Goal: Information Seeking & Learning: Compare options

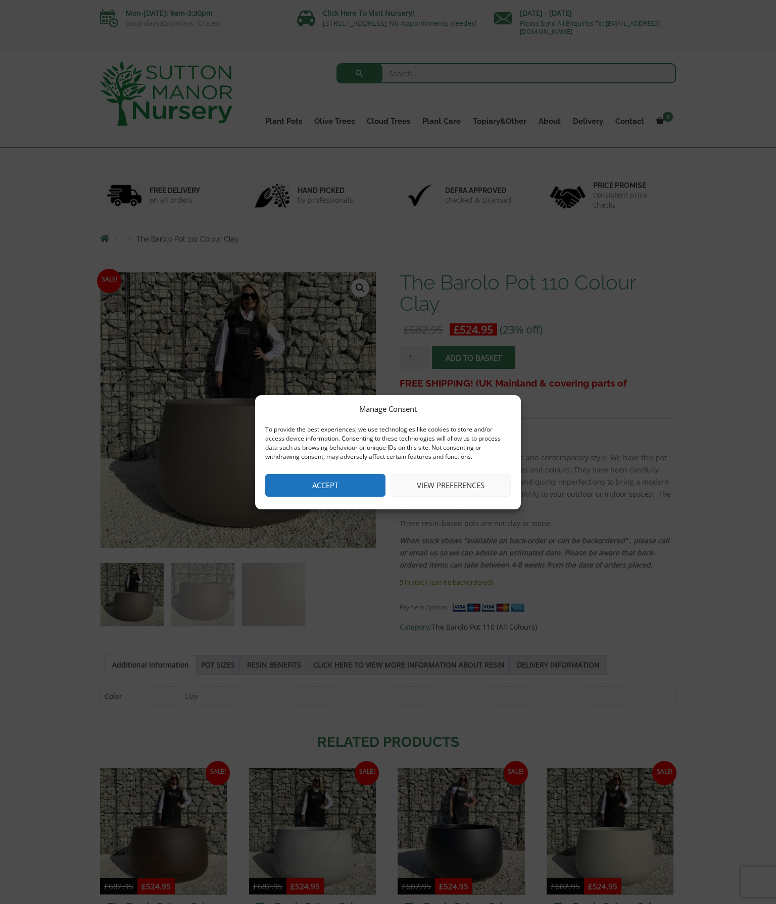
click at [486, 497] on button "View preferences" at bounding box center [451, 485] width 120 height 23
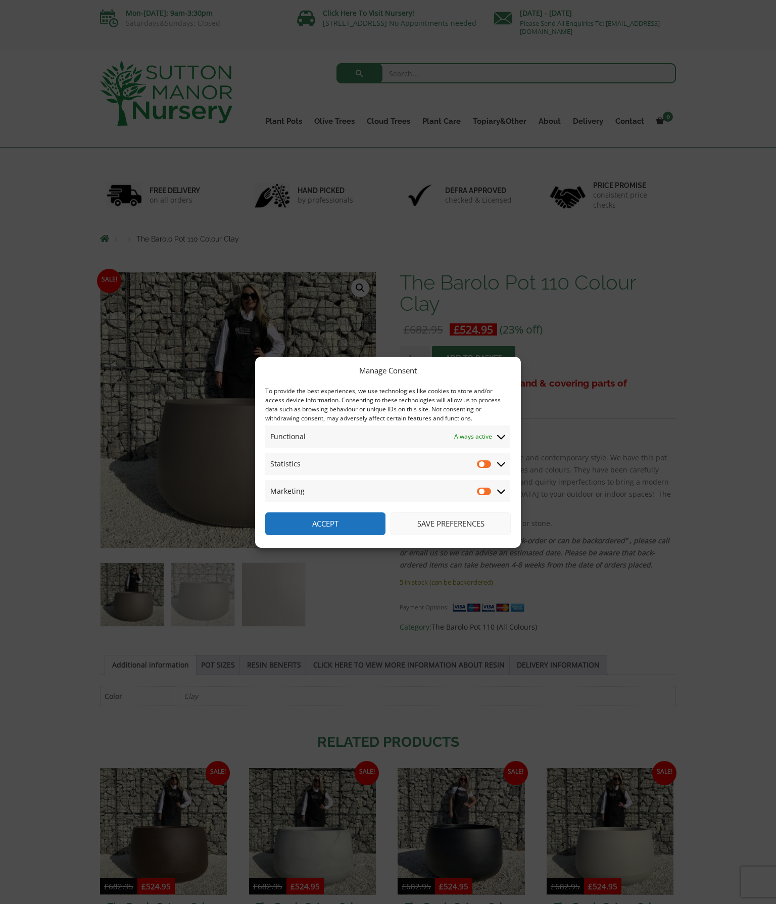
click at [491, 496] on input "Marketing" at bounding box center [484, 491] width 15 height 10
click at [489, 496] on input "Marketing" at bounding box center [484, 491] width 15 height 10
checkbox input "false"
click at [472, 535] on button "Save preferences" at bounding box center [451, 523] width 120 height 23
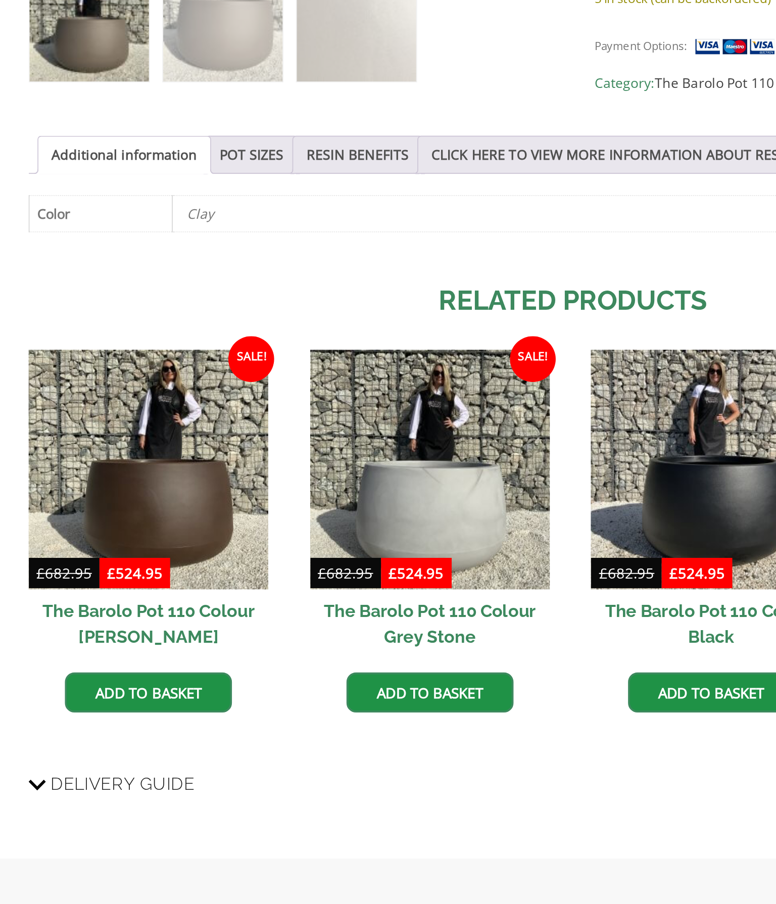
scroll to position [193, 0]
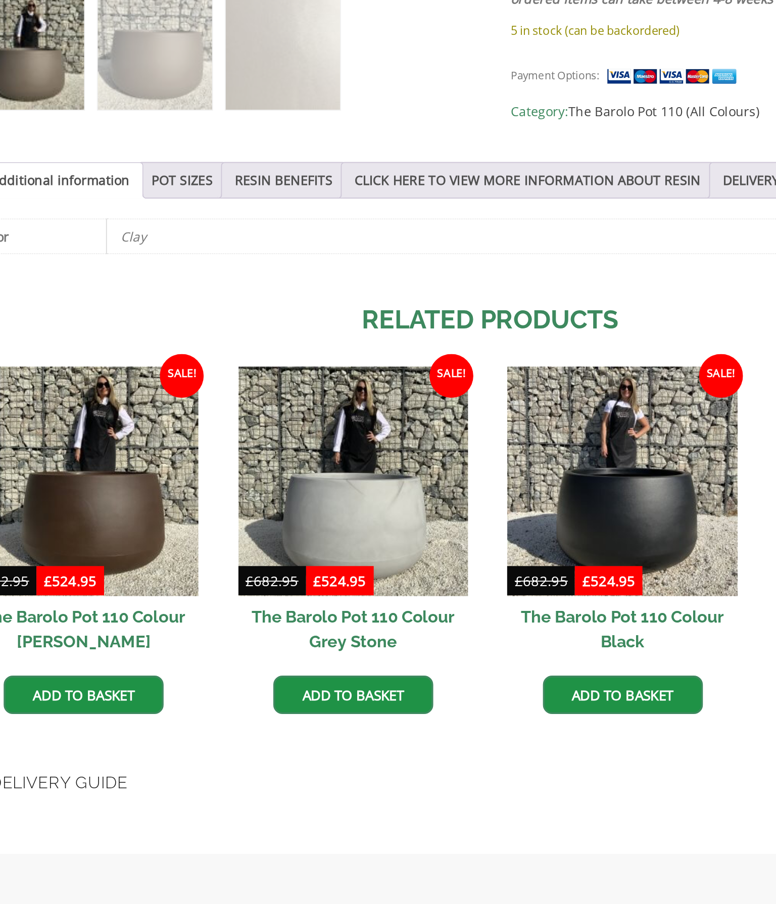
click at [398, 557] on img at bounding box center [461, 620] width 127 height 127
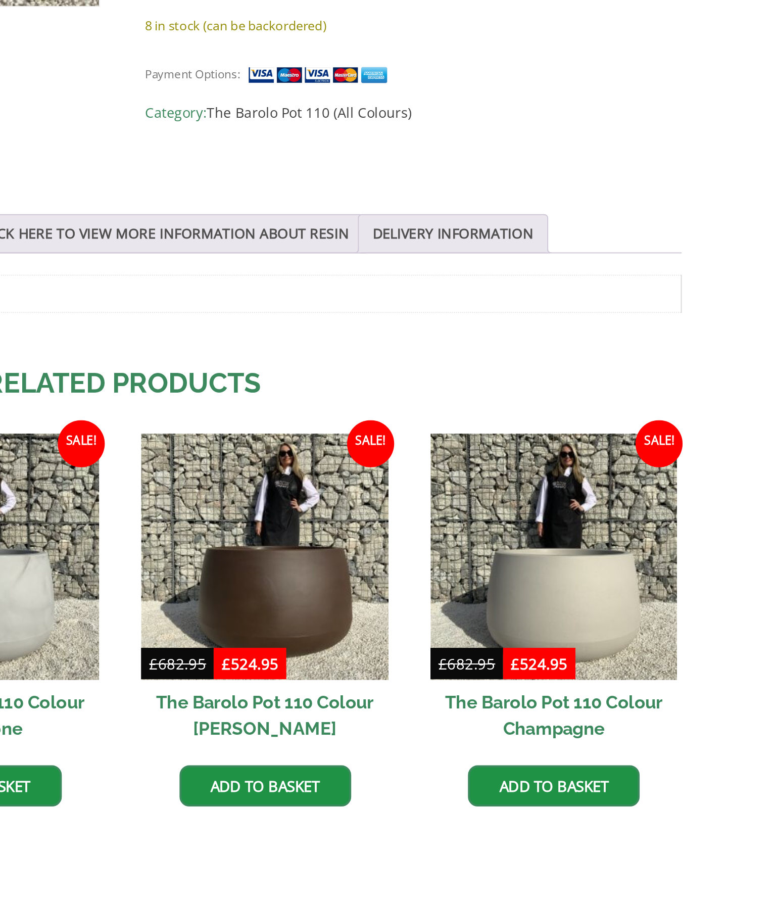
scroll to position [135, 0]
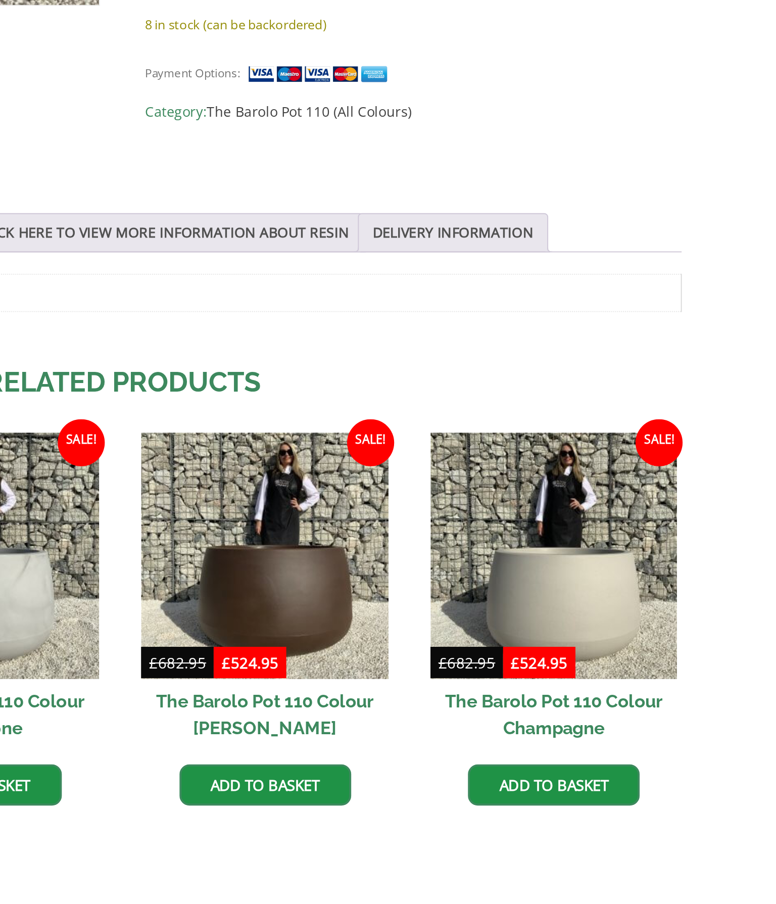
click at [547, 615] on img at bounding box center [610, 678] width 127 height 127
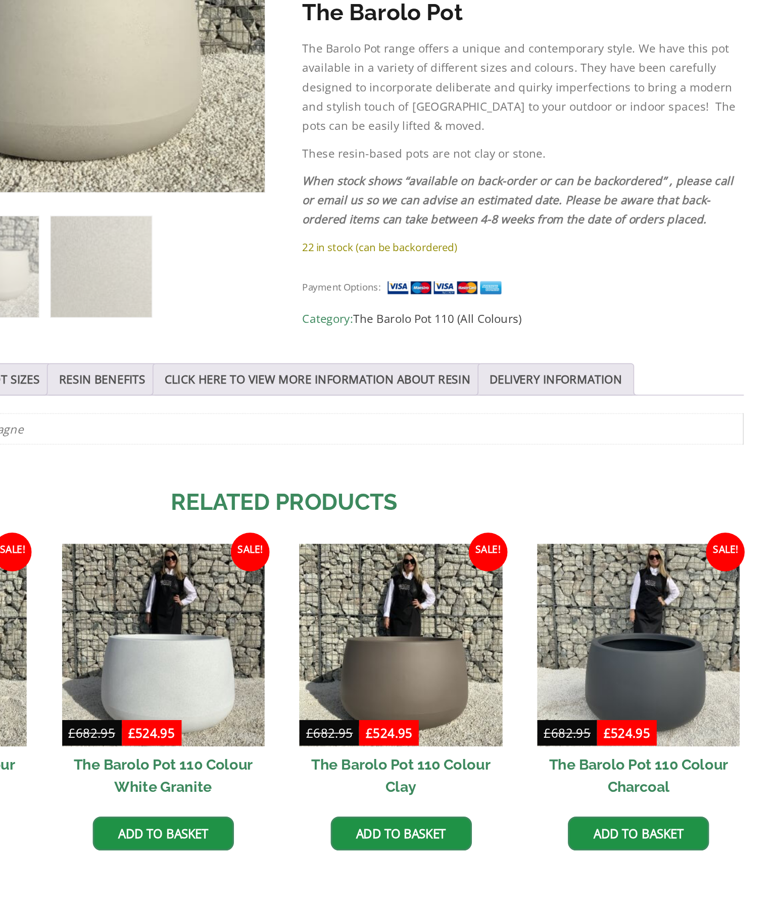
scroll to position [143, 0]
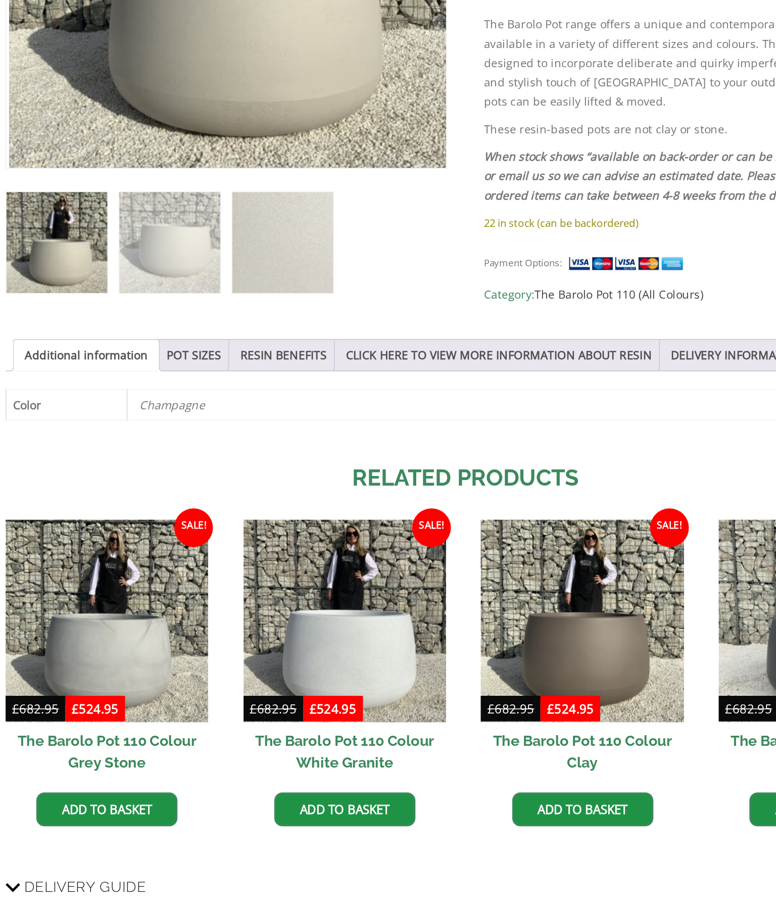
click at [260, 494] on link "RESIN BENEFITS" at bounding box center [274, 503] width 54 height 19
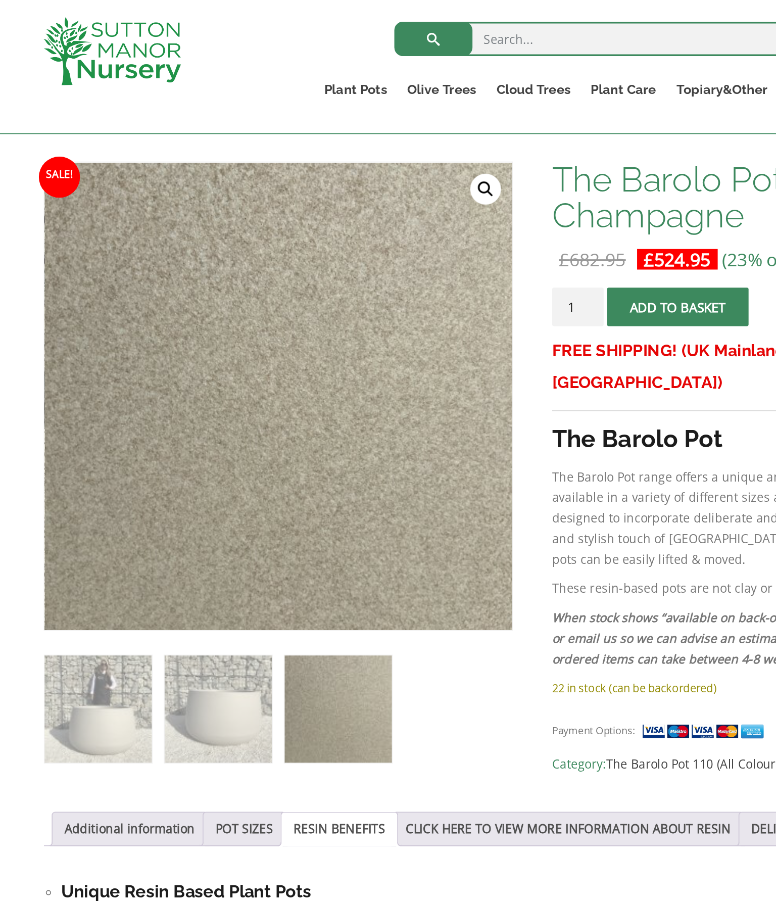
scroll to position [84, 0]
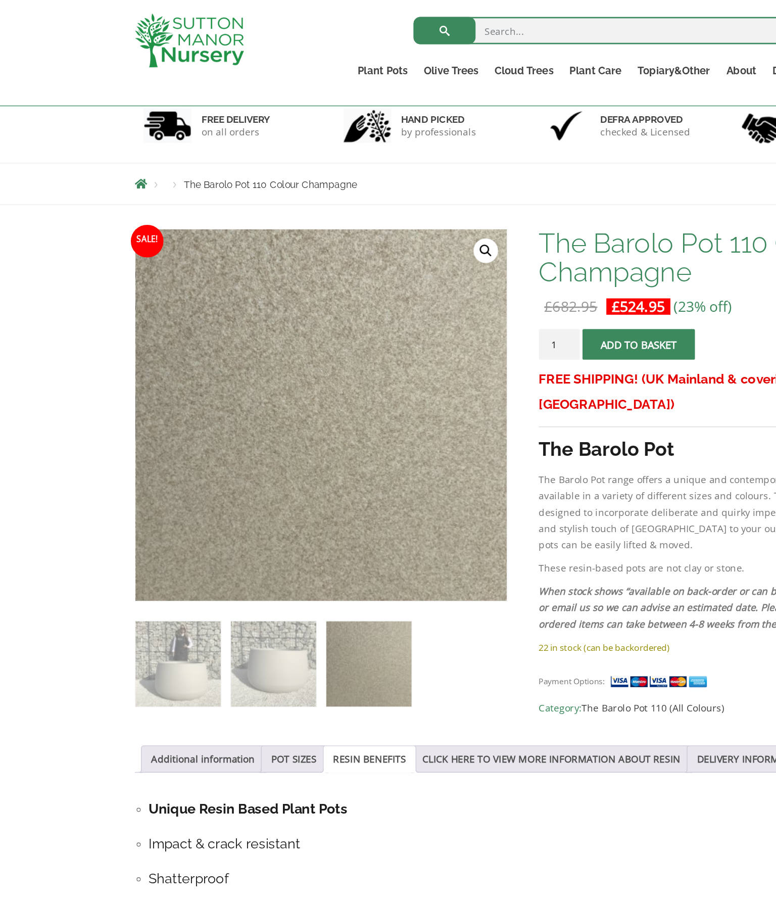
click at [362, 191] on link "🔍" at bounding box center [360, 186] width 18 height 18
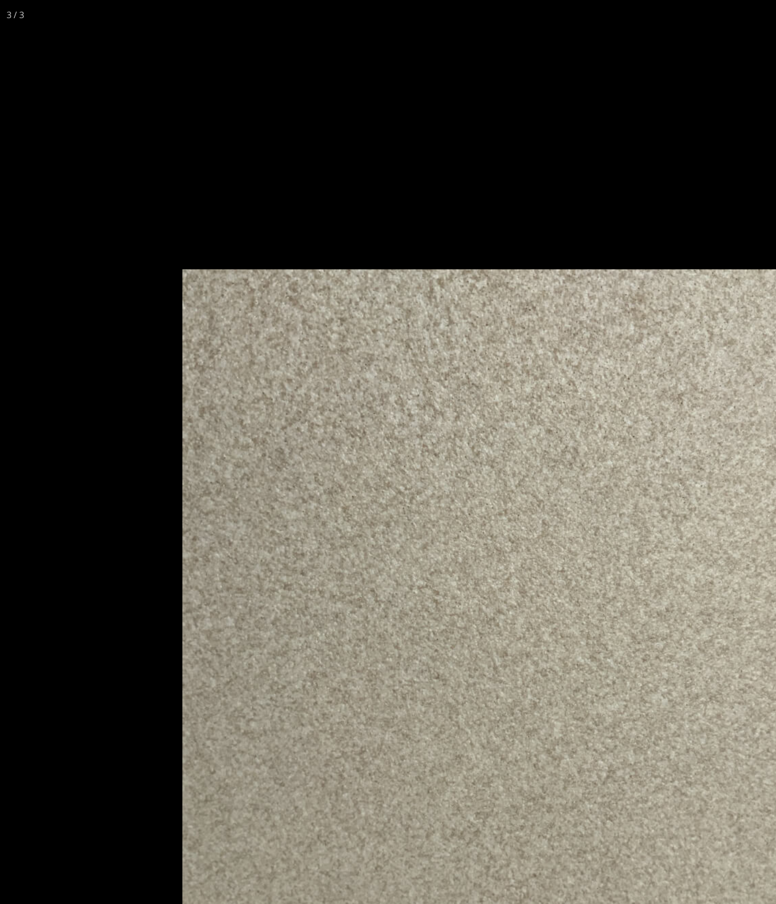
click at [491, 552] on img at bounding box center [387, 452] width 505 height 505
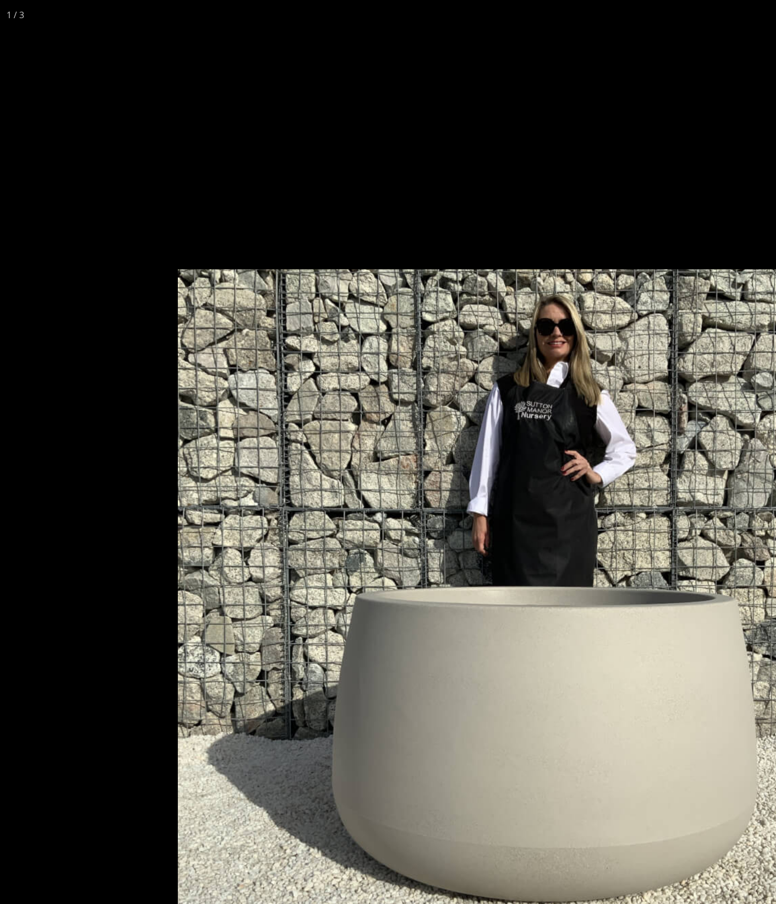
click at [476, 572] on img at bounding box center [384, 452] width 505 height 505
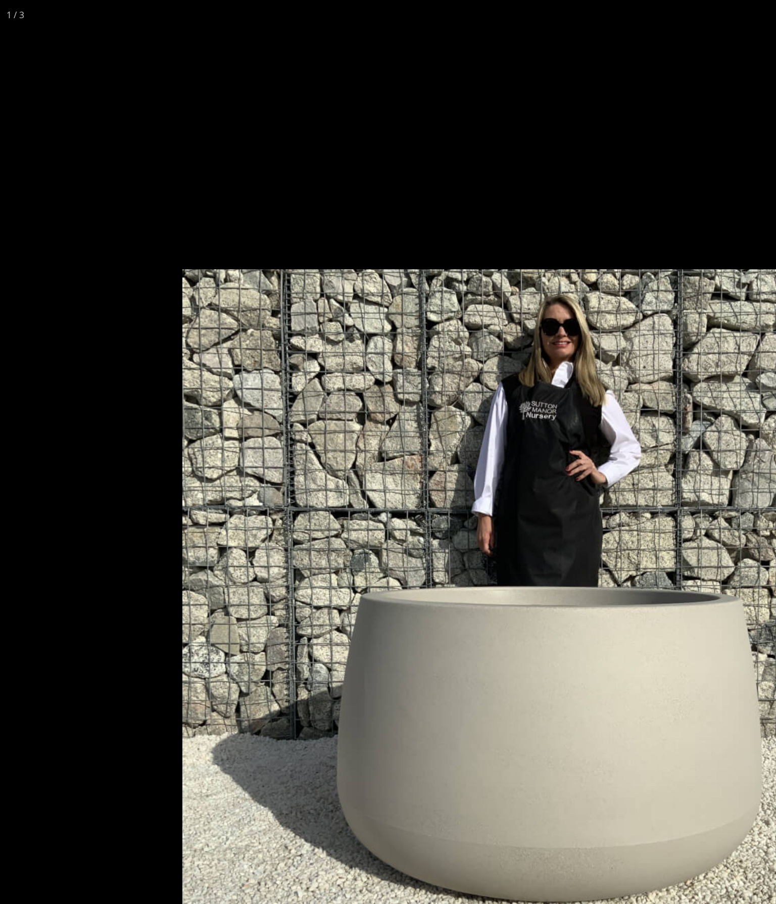
click at [485, 554] on img at bounding box center [387, 452] width 505 height 505
click at [502, 520] on img at bounding box center [387, 452] width 505 height 505
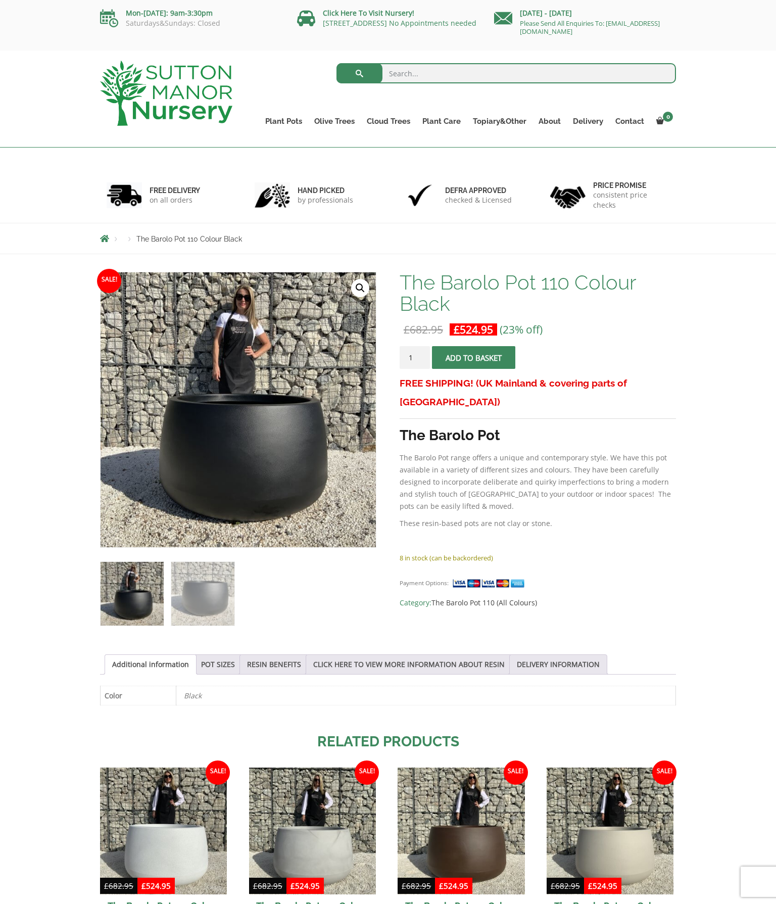
click at [290, 470] on img at bounding box center [353, 524] width 505 height 505
click at [282, 449] on img at bounding box center [353, 524] width 505 height 505
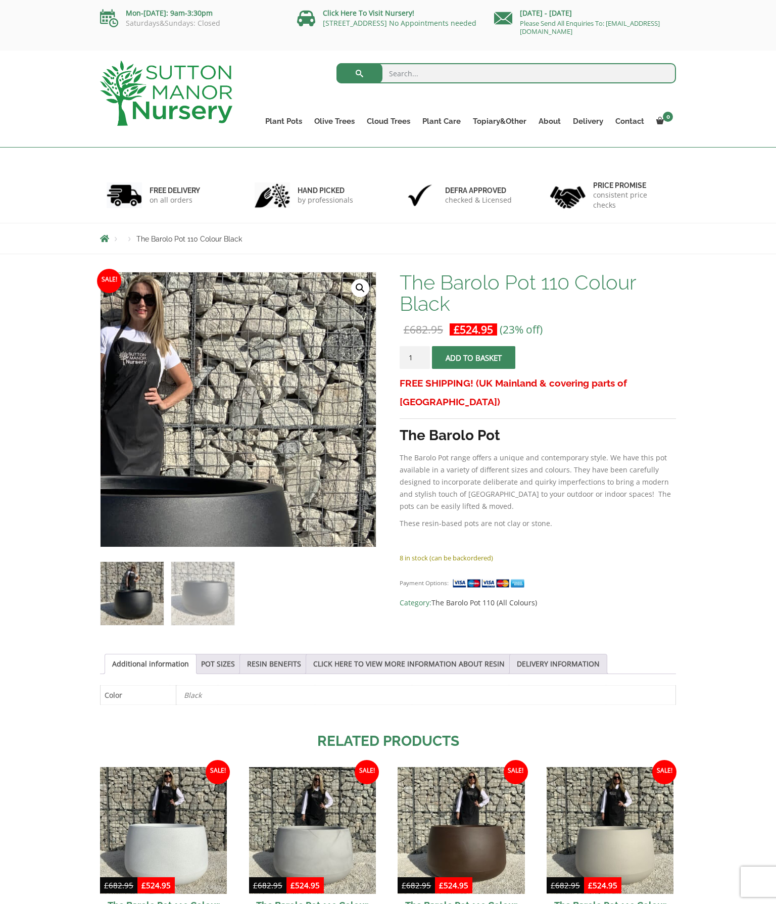
click at [365, 301] on img at bounding box center [132, 505] width 505 height 505
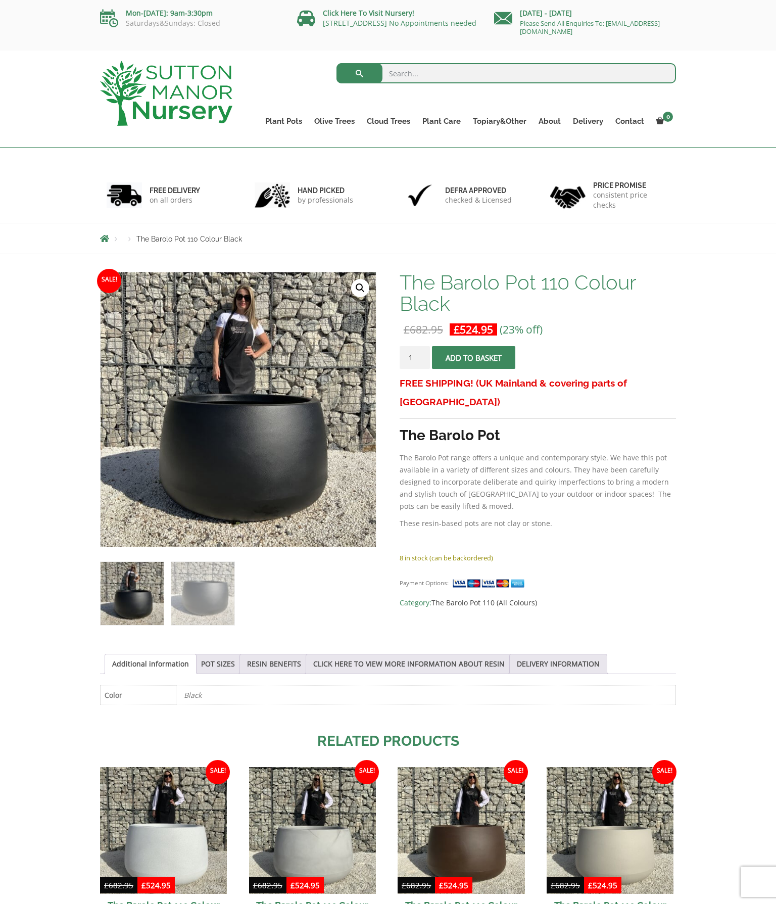
click at [367, 296] on link "🔍" at bounding box center [360, 288] width 18 height 18
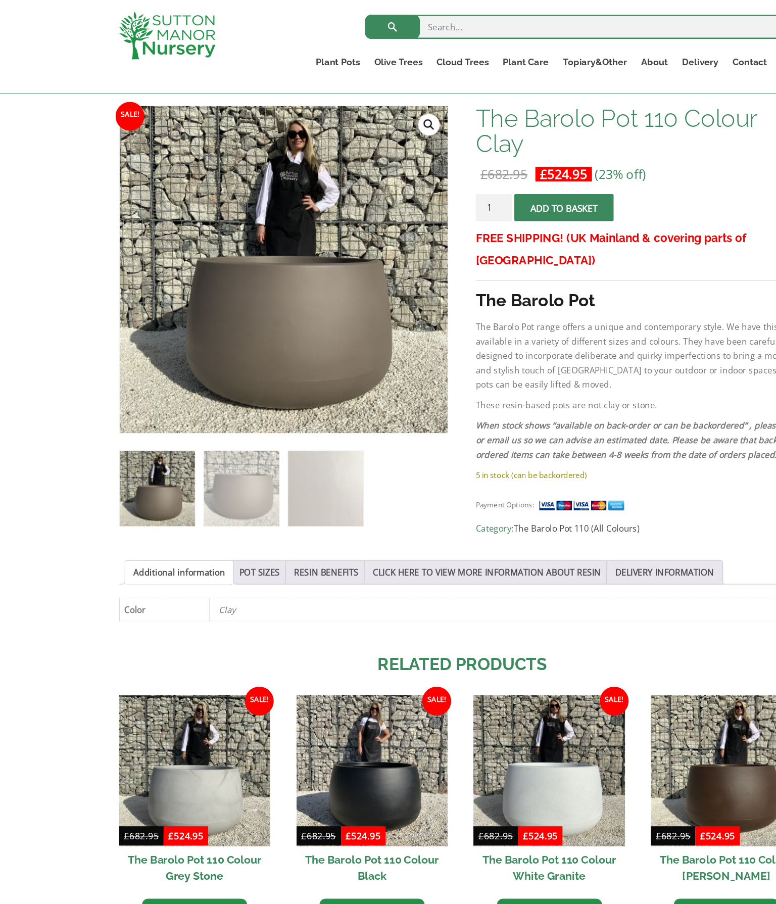
scroll to position [130, 0]
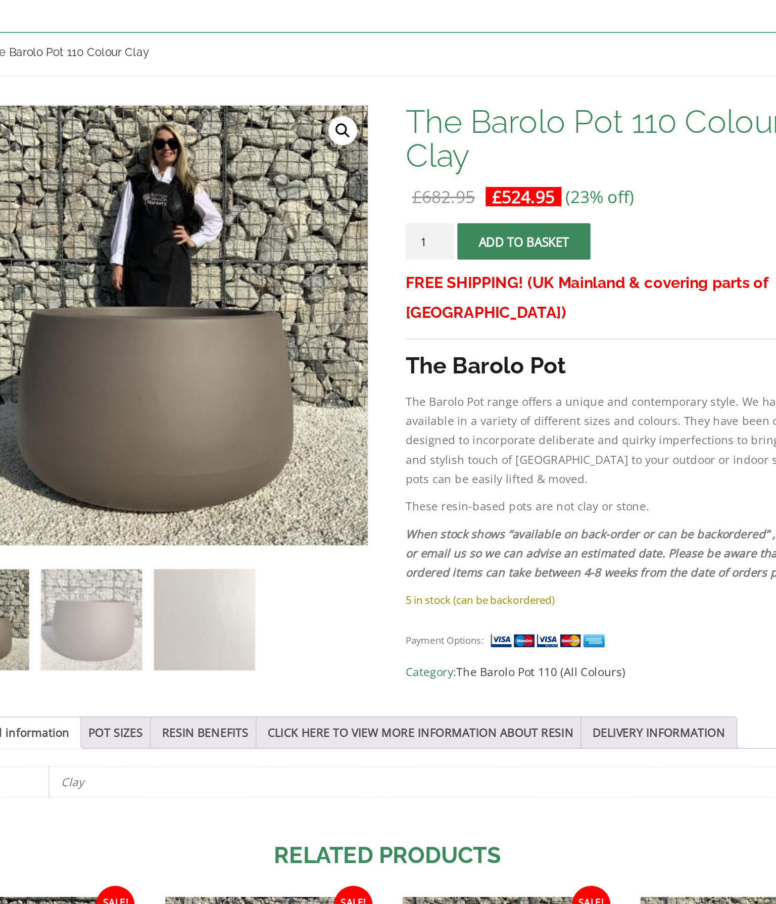
click at [266, 36] on div "Search for: Plant Pots Resin Bonded Pots The Amalfi Pots The Milan Pots The Cap…" at bounding box center [447, 39] width 473 height 78
click at [275, 75] on div "Products The Barolo Pot 110 Colour Clay" at bounding box center [387, 90] width 591 height 30
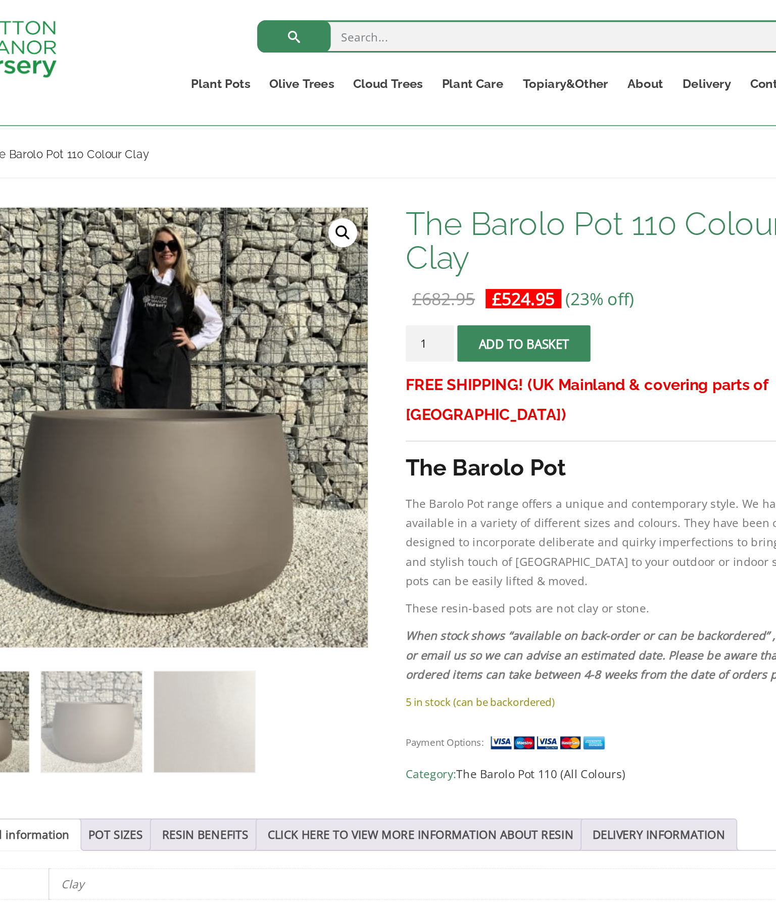
scroll to position [0, 0]
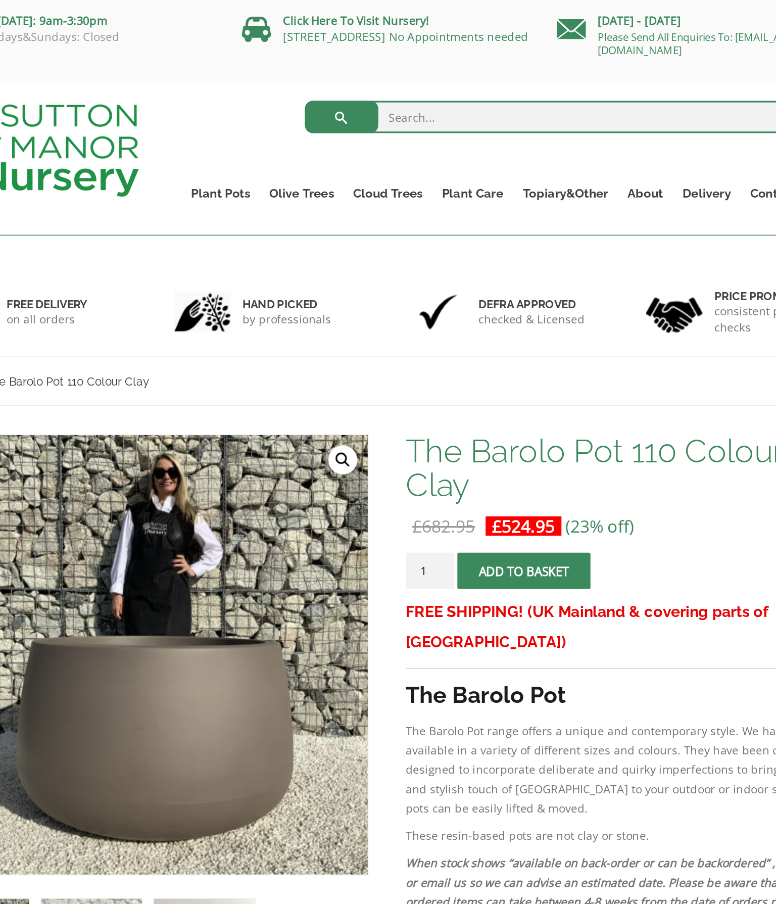
click at [0, 0] on link "Gnarled Olive Trees (Grande Range)" at bounding box center [0, 0] width 0 height 0
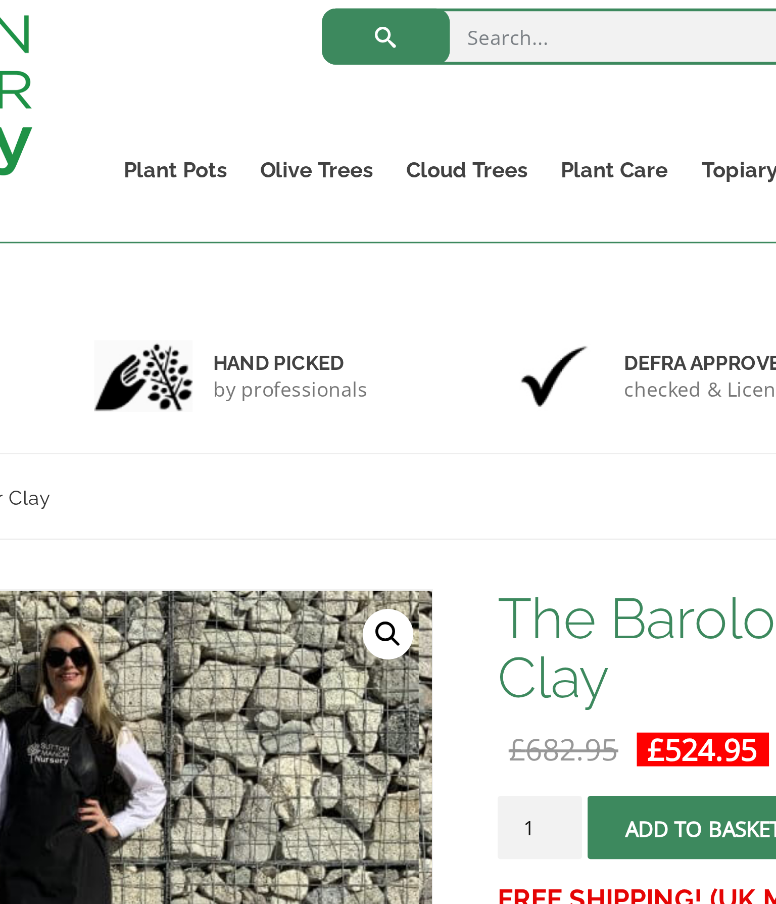
click at [259, 114] on link "Plant Pots" at bounding box center [283, 121] width 49 height 14
click at [0, 0] on link "Shallow Bowl Grande" at bounding box center [0, 0] width 0 height 0
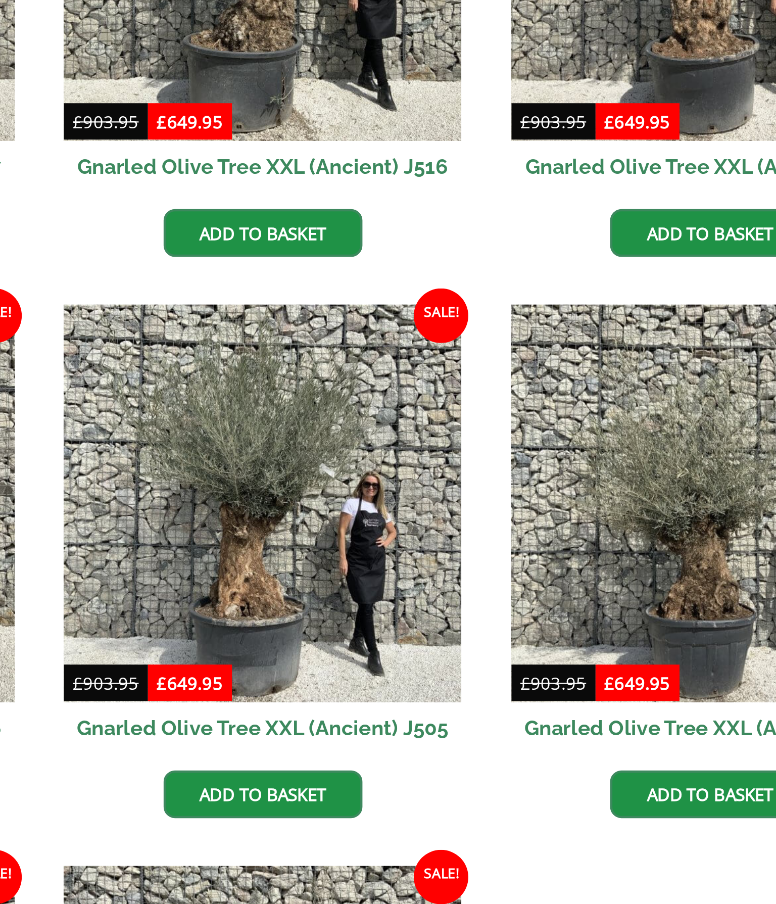
scroll to position [759, 0]
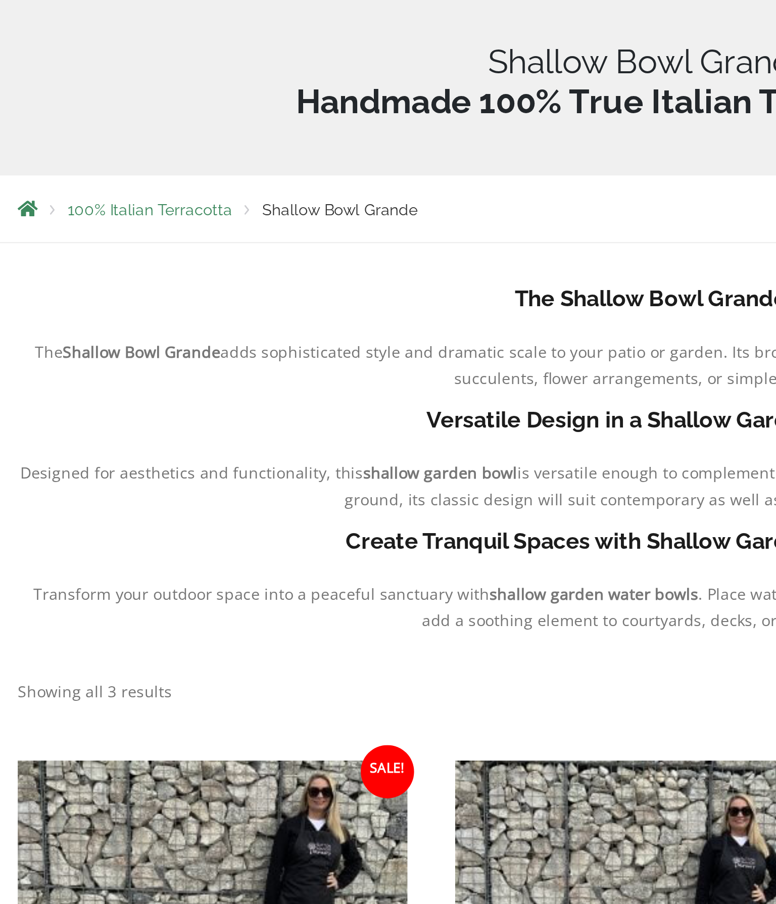
click at [123, 301] on span "100% Italian Terracotta" at bounding box center [160, 305] width 75 height 8
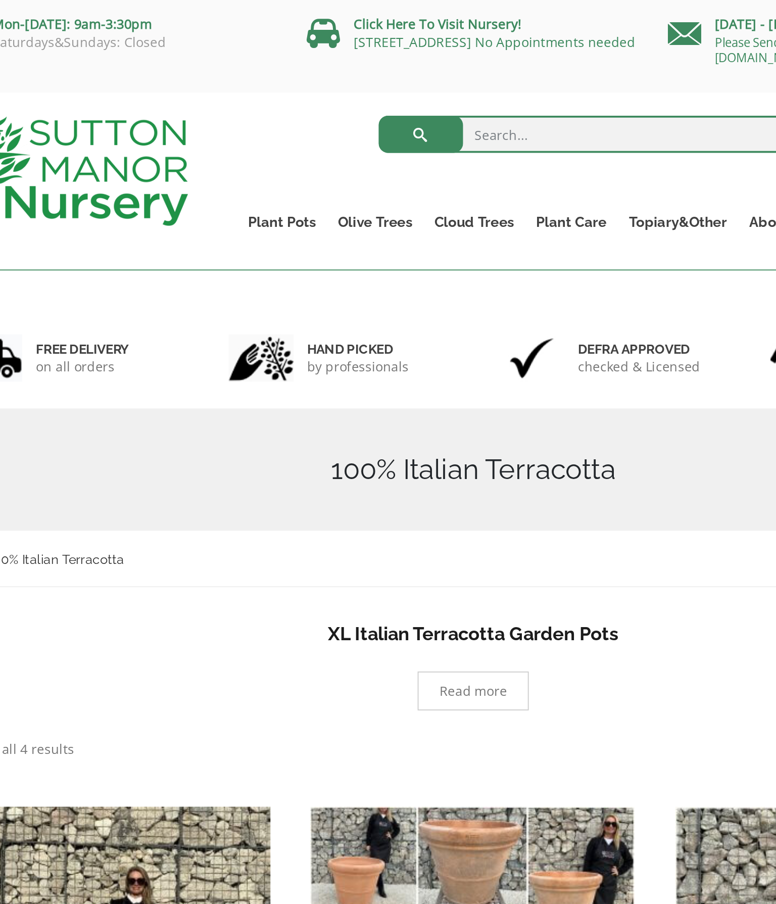
click at [0, 0] on link "Vietnamese Pots" at bounding box center [0, 0] width 0 height 0
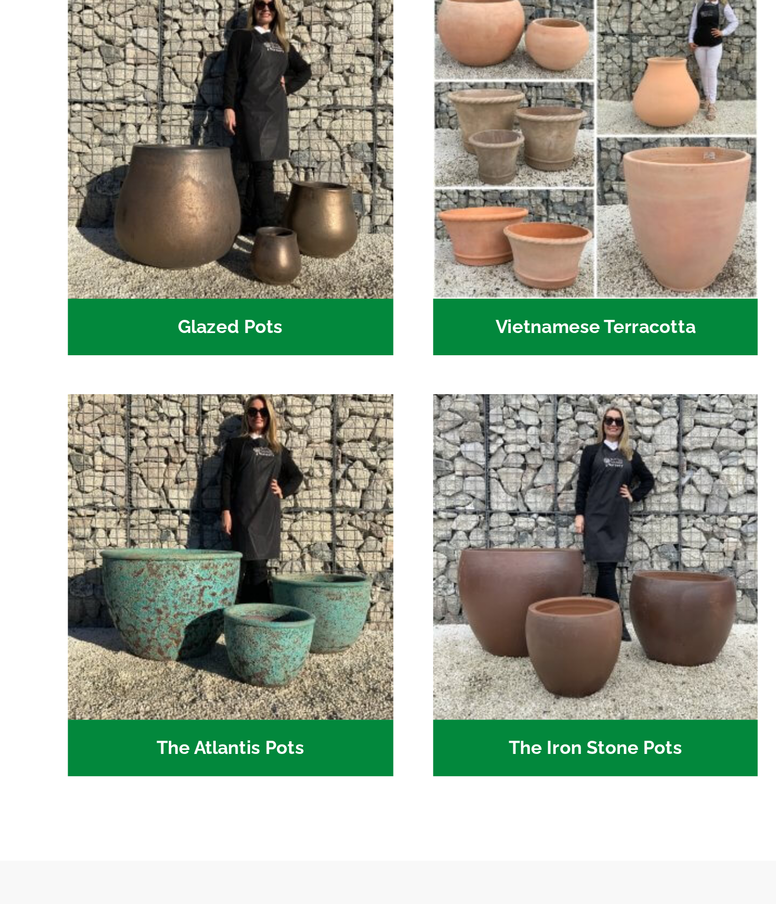
scroll to position [60, 0]
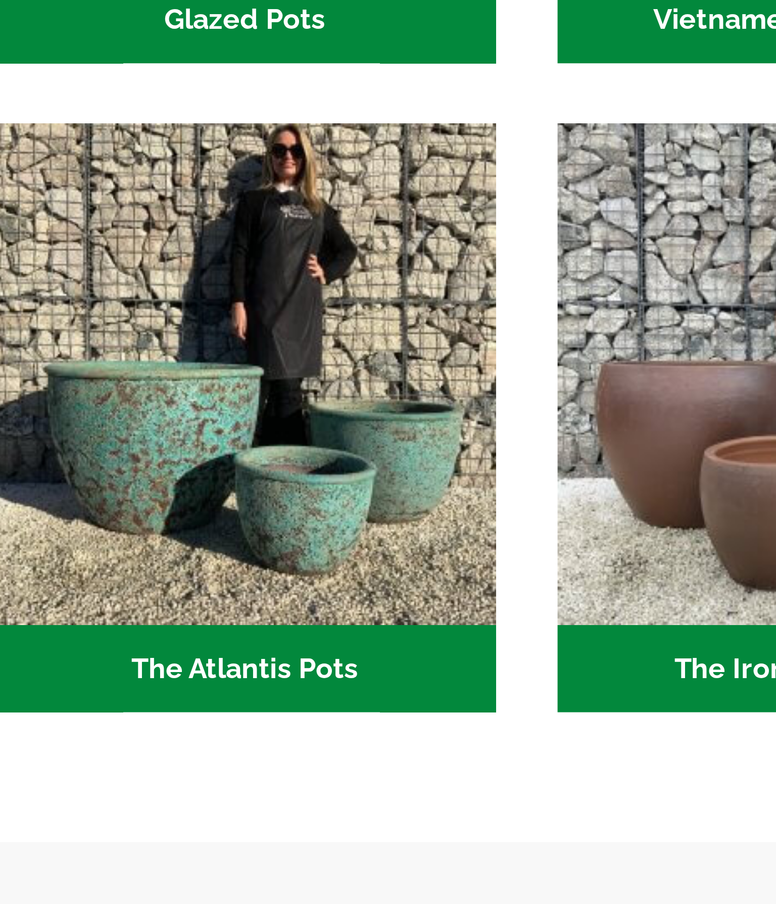
click at [108, 749] on h2 "The Atlantis Pots (11)" at bounding box center [188, 764] width 177 height 31
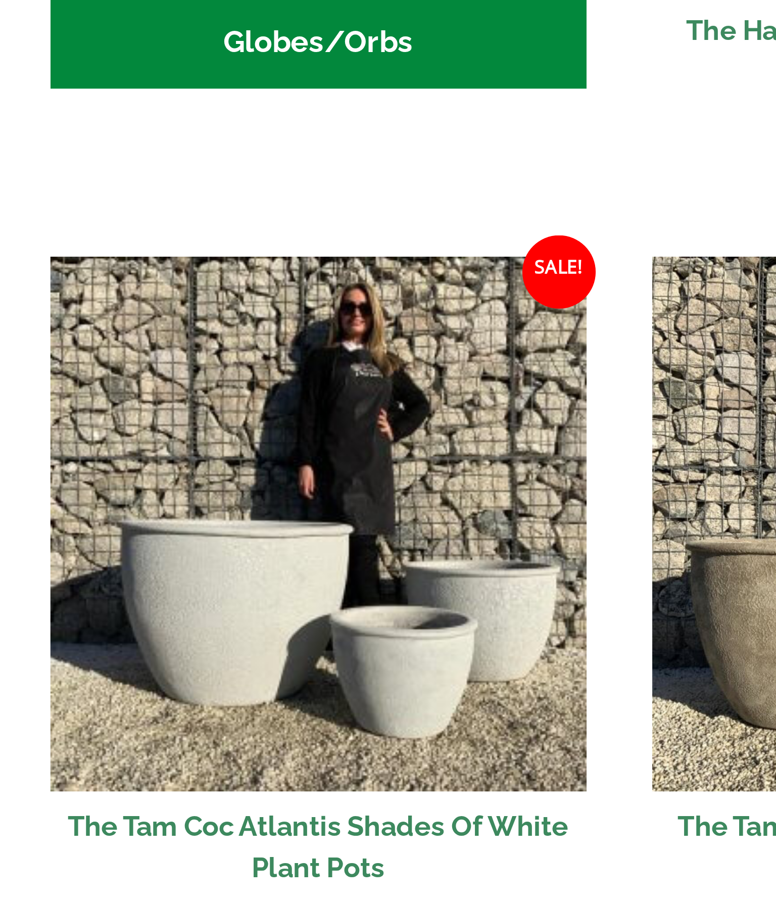
click at [169, 246] on img "Visit product category Globes/Orbs" at bounding box center [188, 264] width 177 height 177
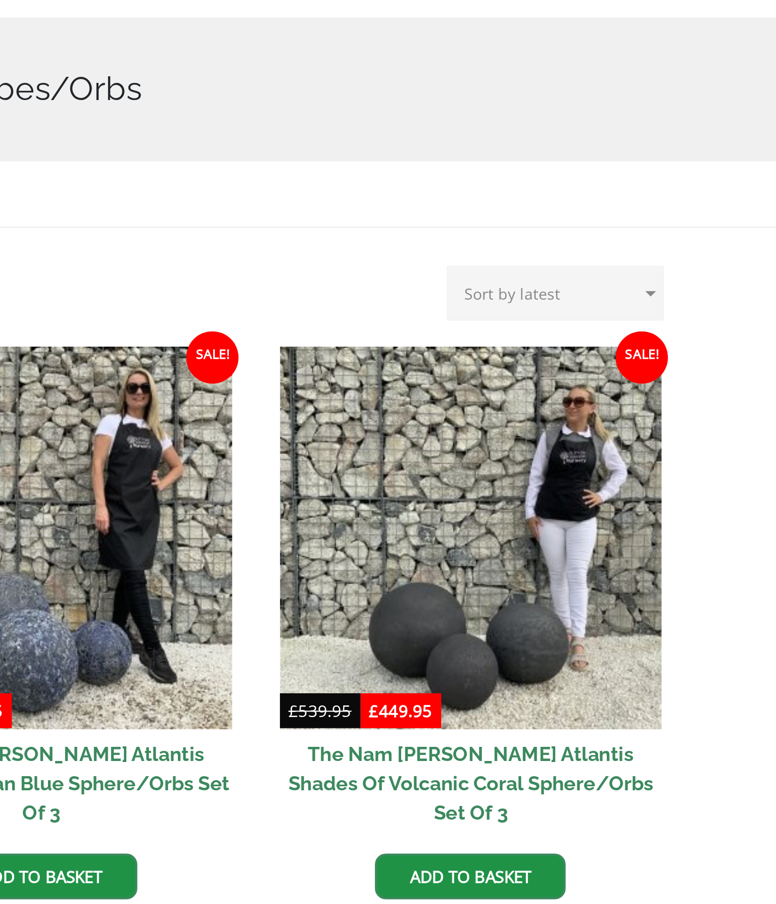
scroll to position [224, 382]
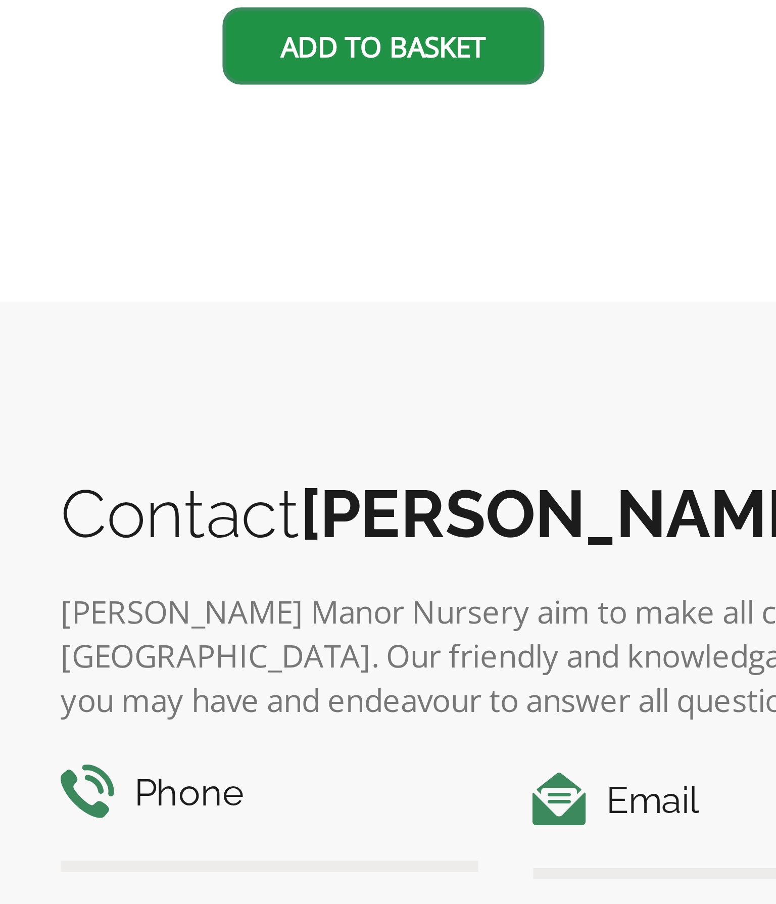
click at [108, 311] on h2 "The Nam [PERSON_NAME] Atlantis Shades Of White Sphere/Orbs Set Of 3" at bounding box center [188, 329] width 177 height 36
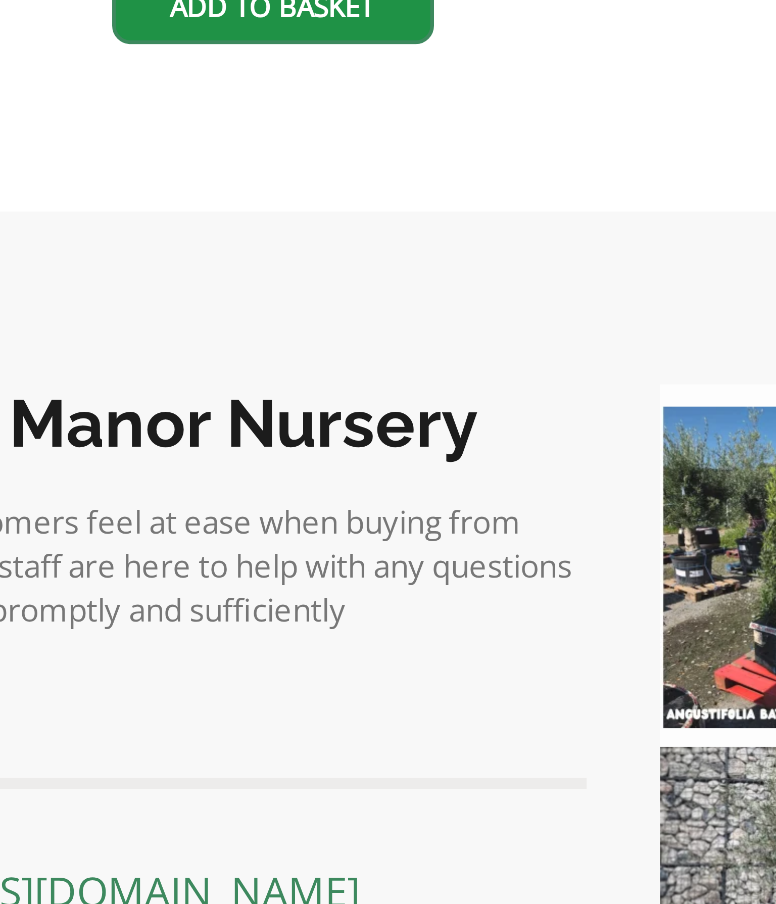
click at [299, 178] on img at bounding box center [387, 221] width 177 height 177
click at [299, 167] on img at bounding box center [387, 221] width 177 height 177
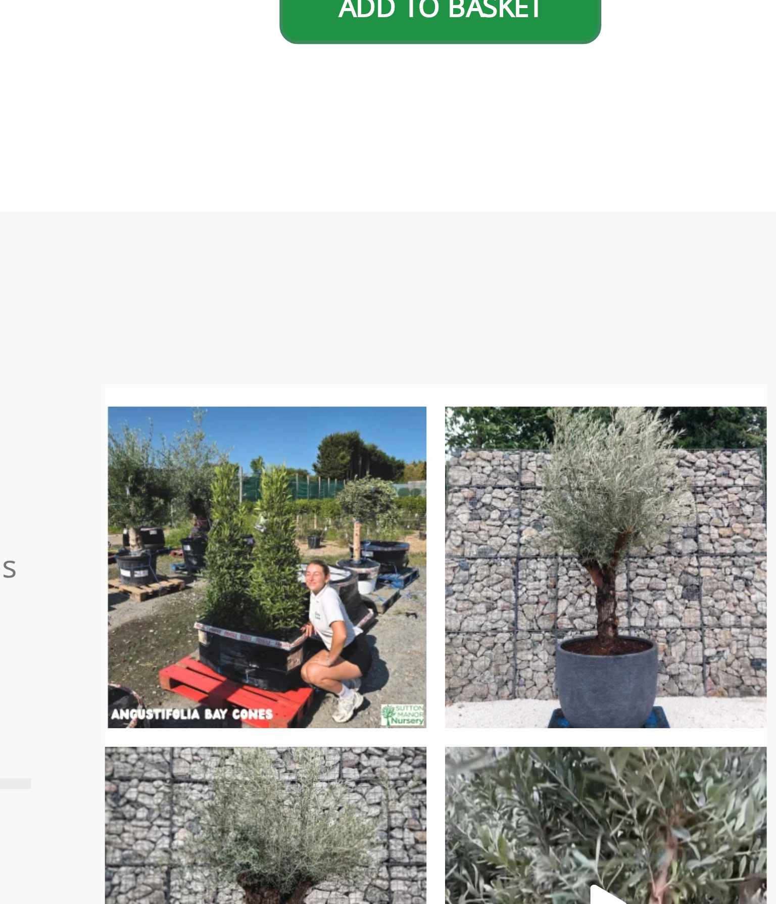
click at [498, 144] on img at bounding box center [586, 221] width 177 height 177
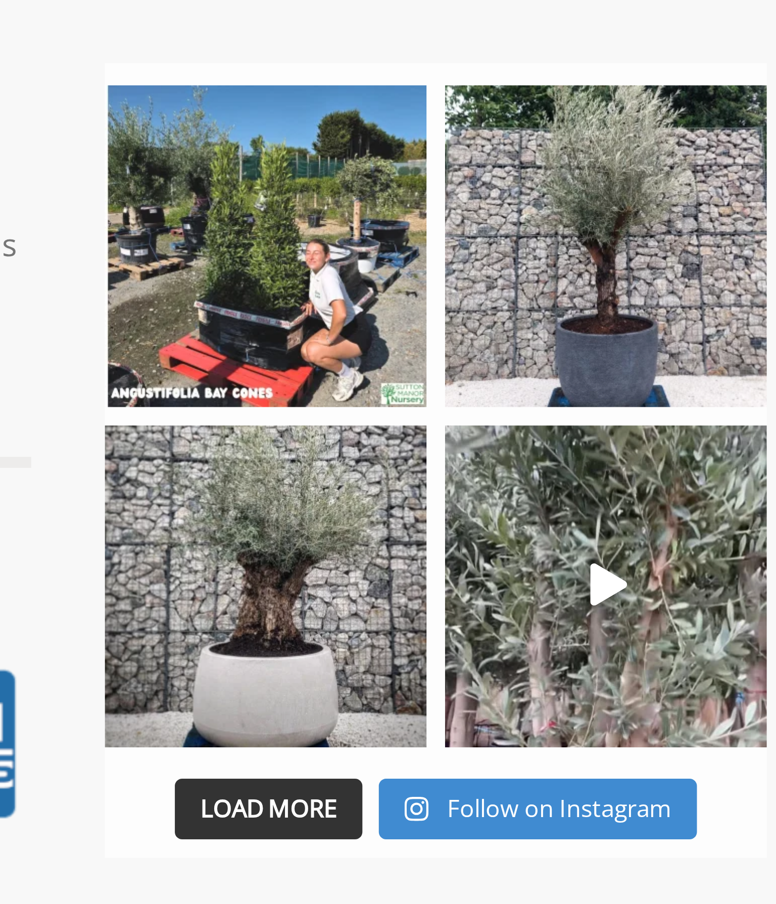
scroll to position [70, 0]
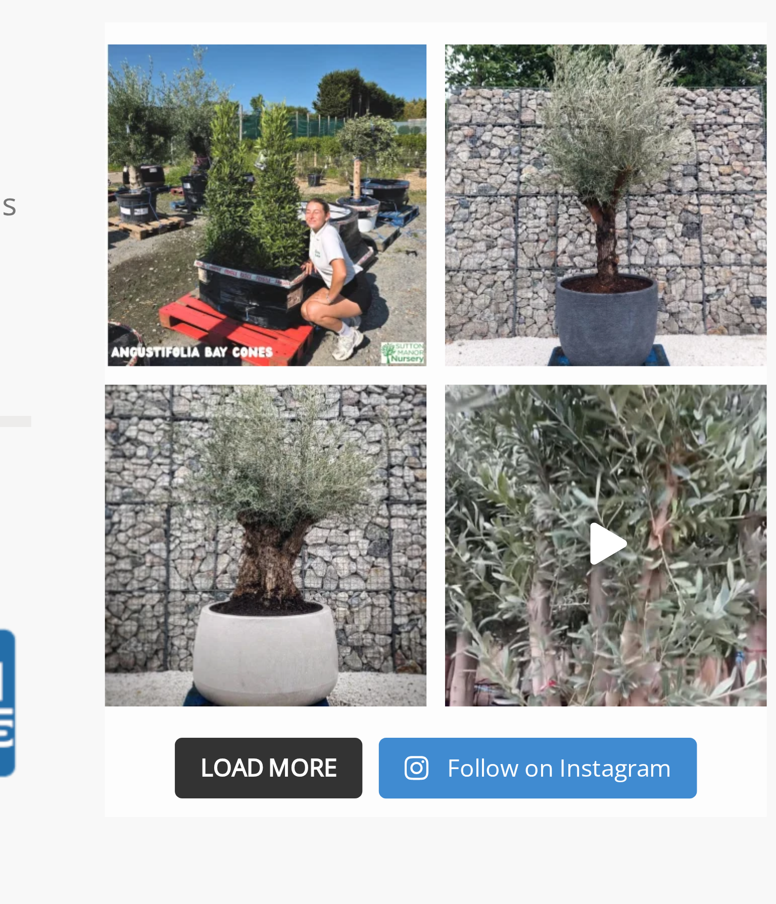
click at [628, 775] on icon "Play" at bounding box center [633, 781] width 10 height 12
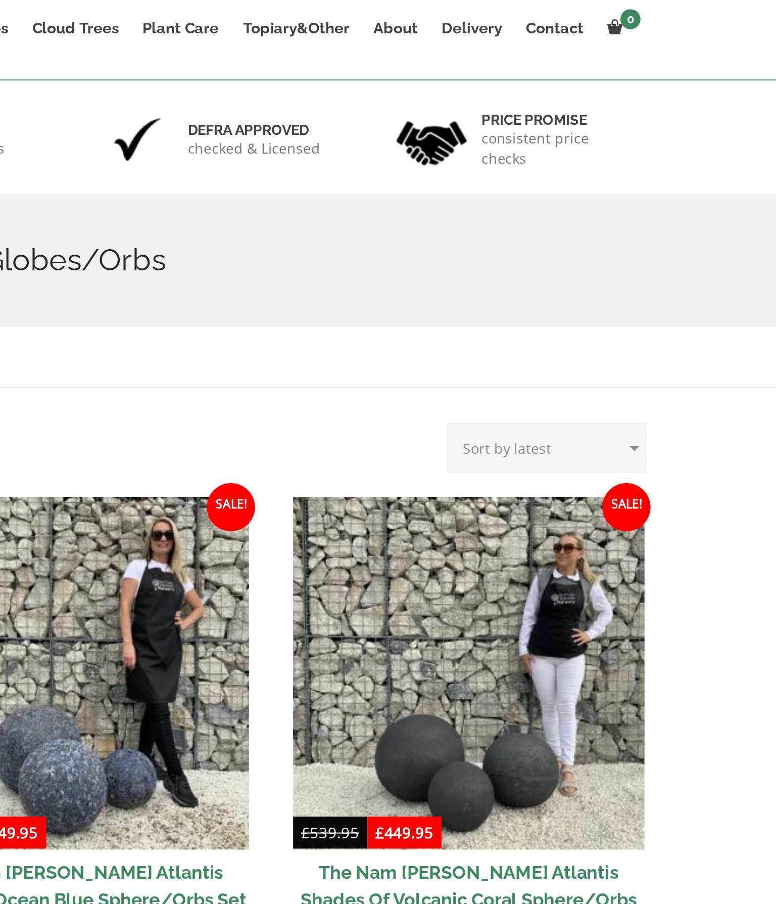
scroll to position [0, 0]
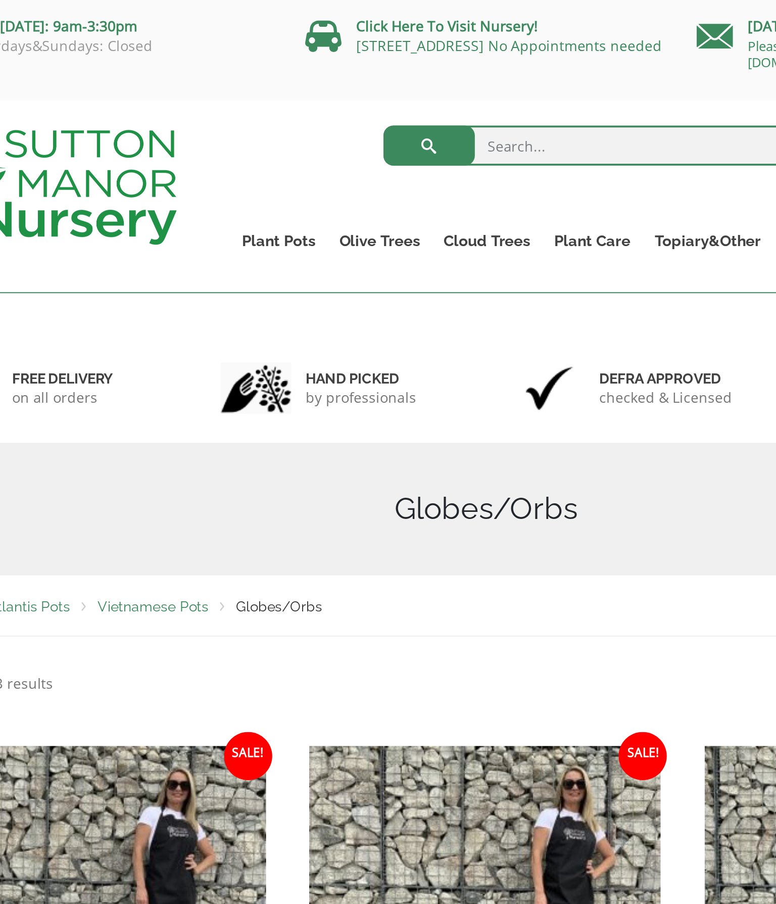
click at [0, 0] on link "Resin Bonded Pots" at bounding box center [0, 0] width 0 height 0
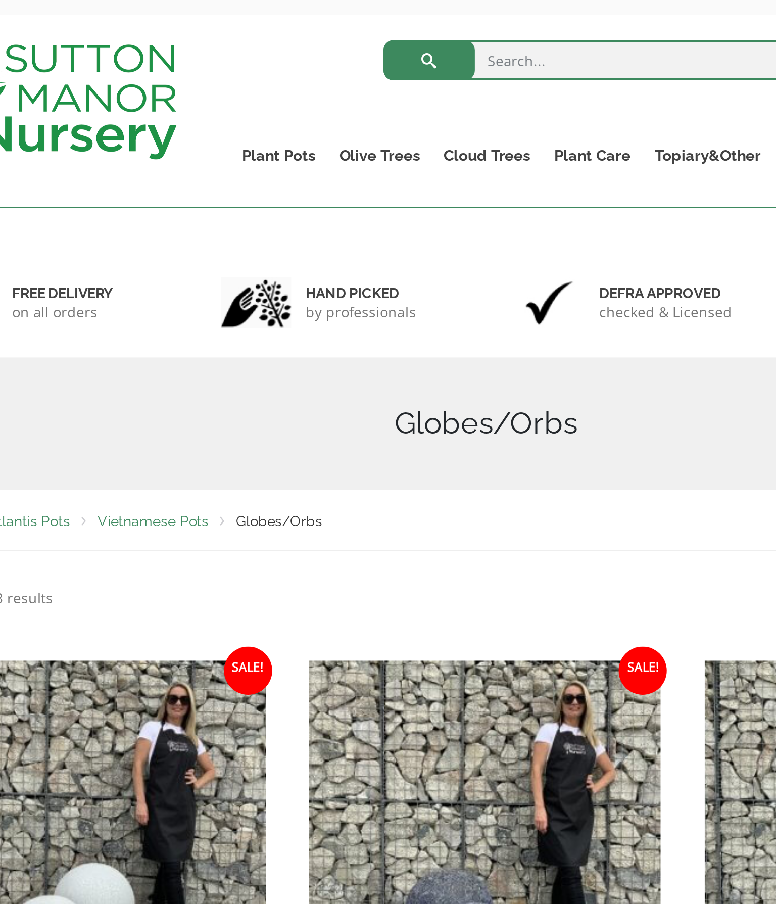
click at [0, 0] on link "The Barolo Pots" at bounding box center [0, 0] width 0 height 0
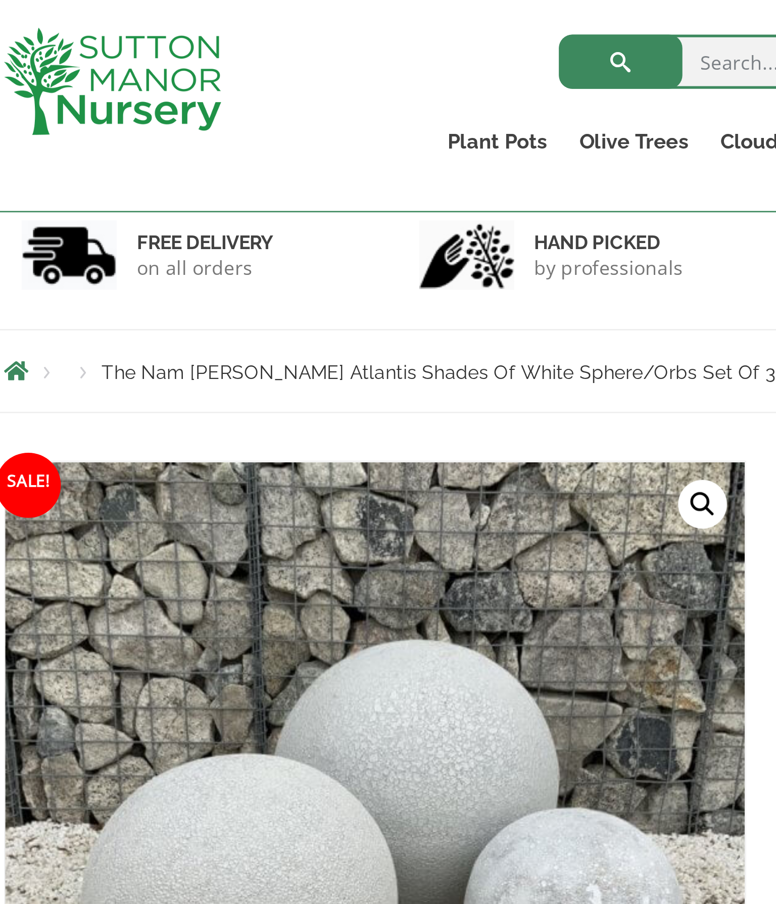
scroll to position [82, 0]
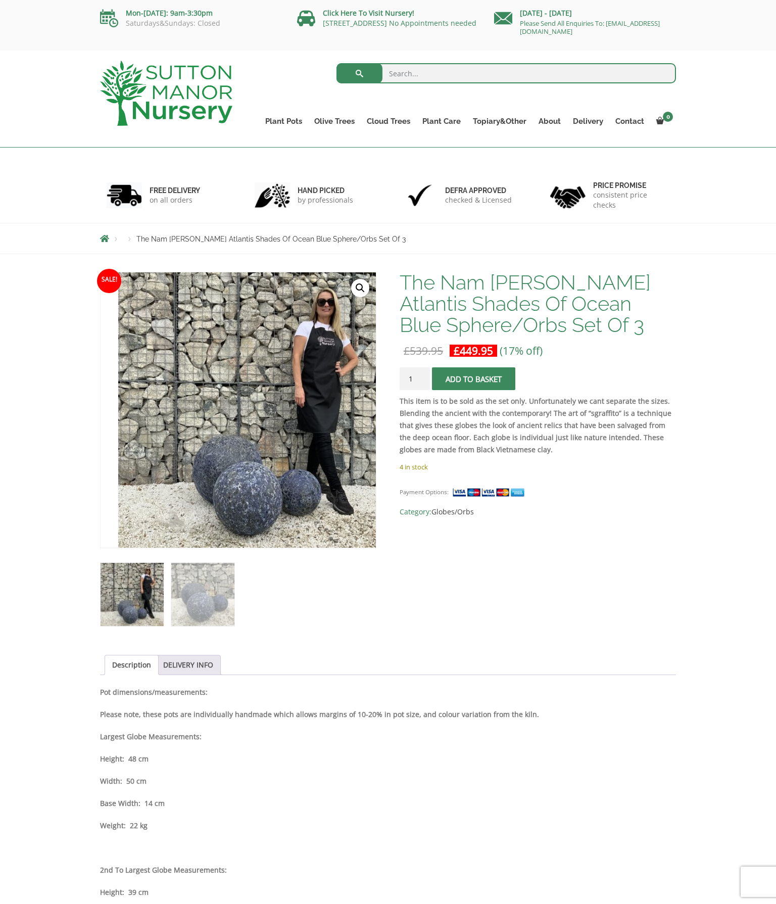
click at [364, 296] on link "🔍" at bounding box center [360, 288] width 18 height 18
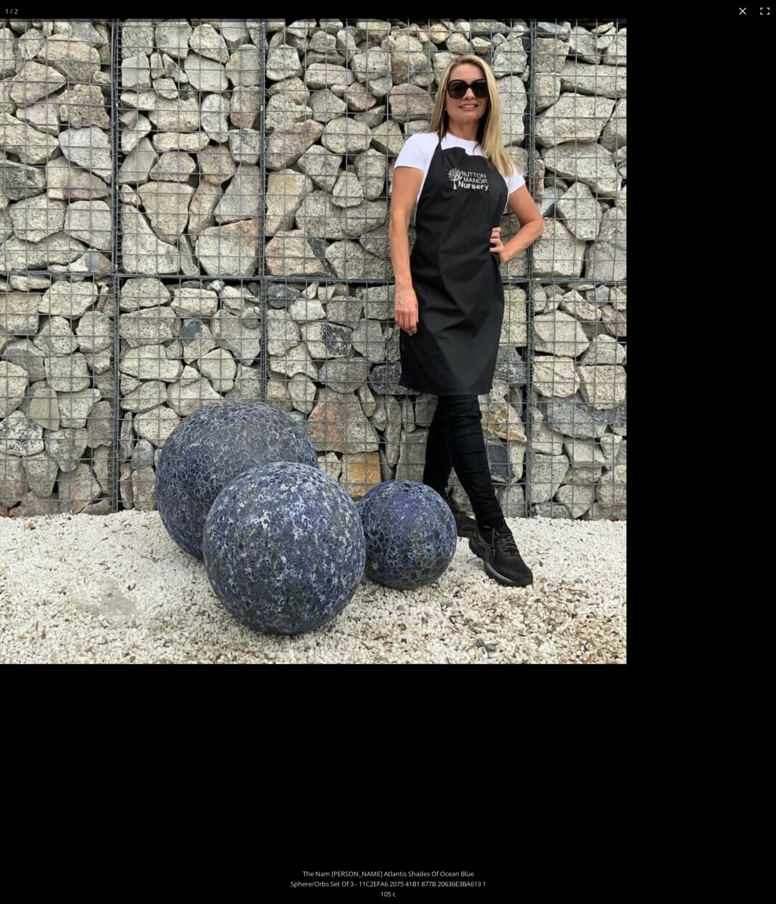
click at [609, 644] on img at bounding box center [303, 341] width 645 height 645
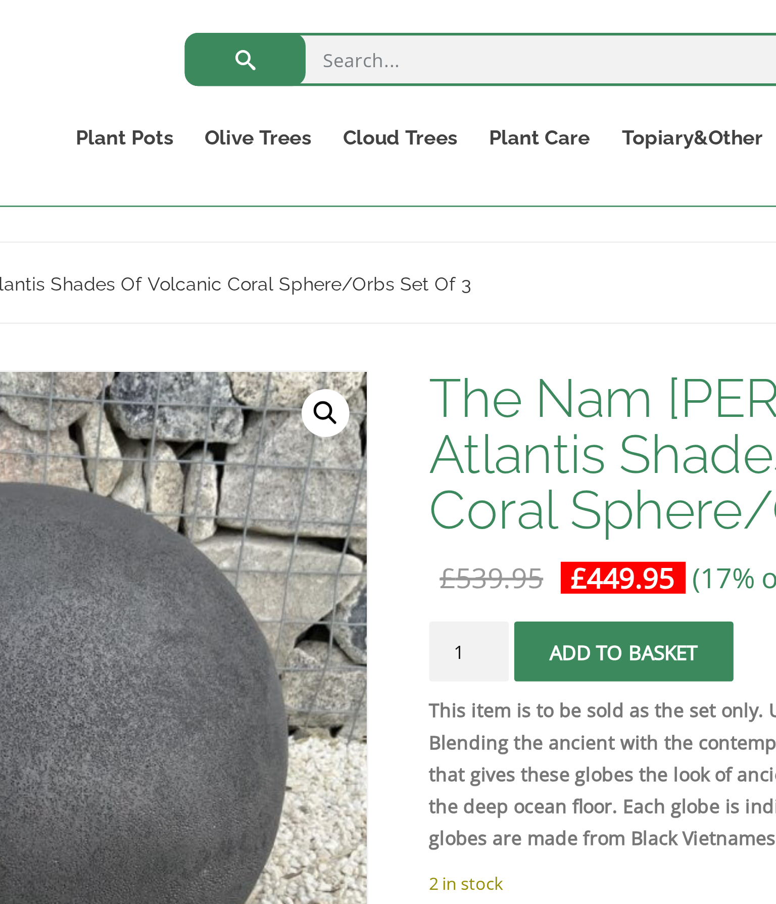
scroll to position [102, 0]
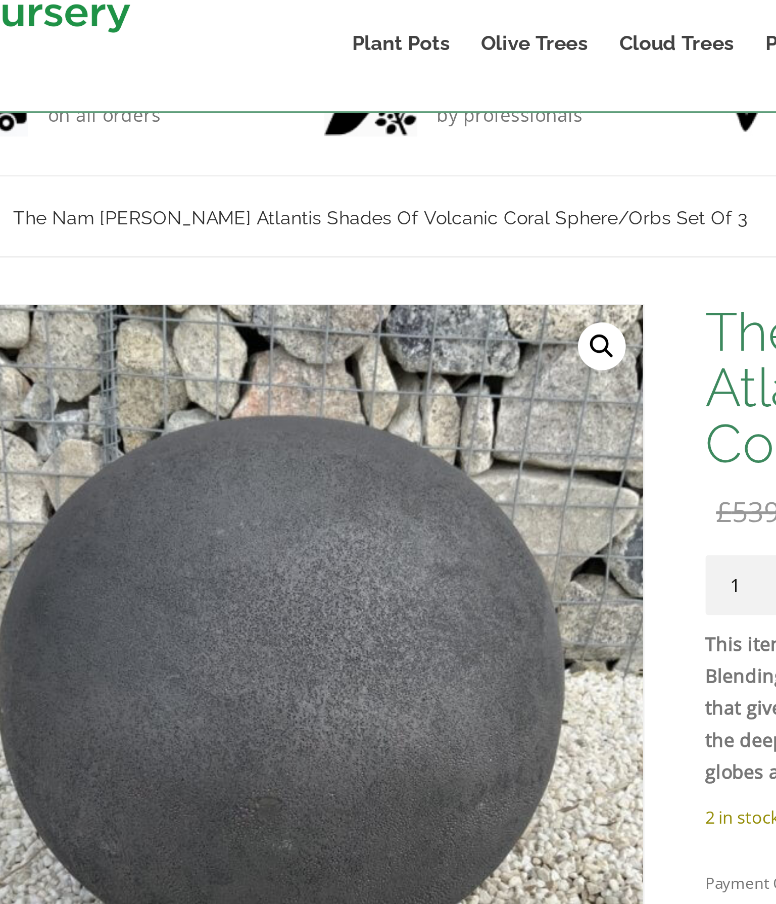
click at [351, 159] on link "🔍" at bounding box center [360, 168] width 18 height 18
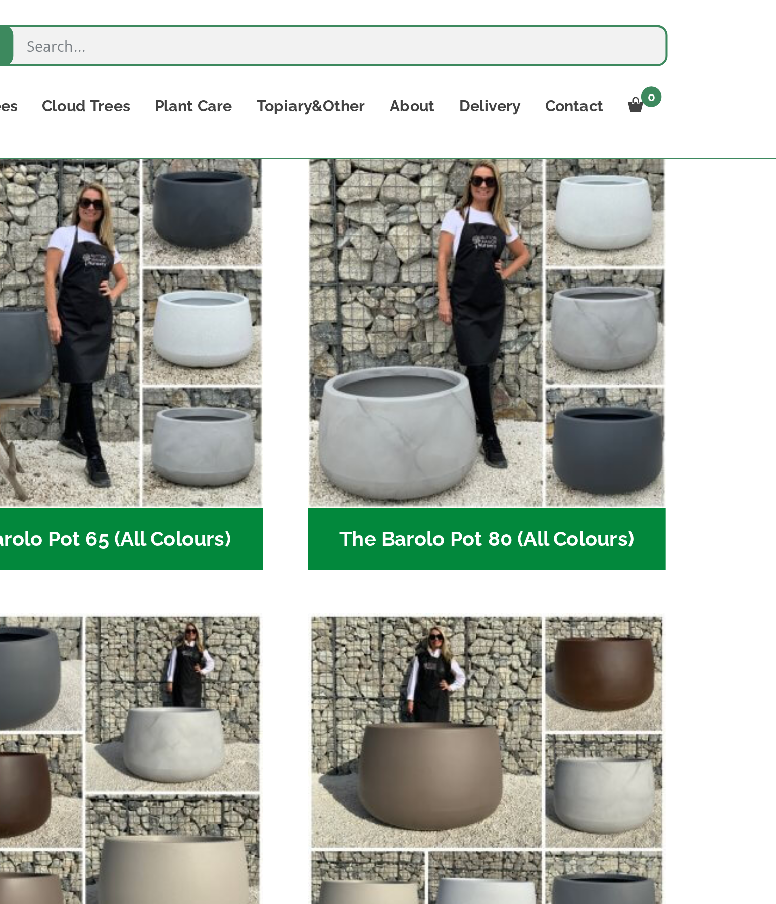
scroll to position [285, 0]
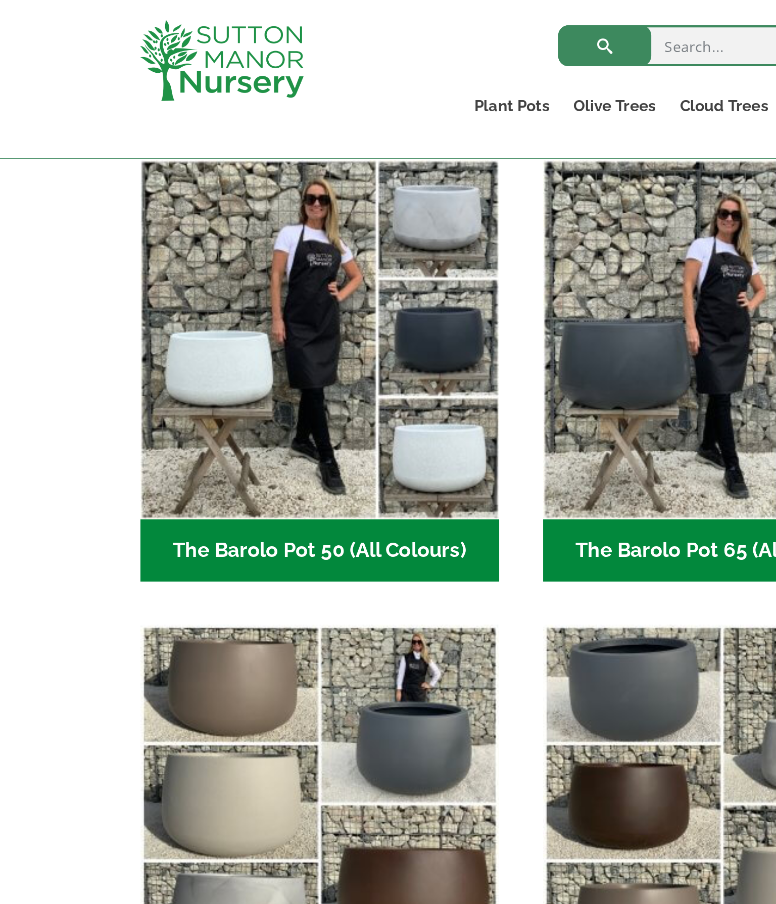
click at [172, 288] on h2 "The Barolo Pot 50 (All Colours) (7)" at bounding box center [188, 272] width 177 height 31
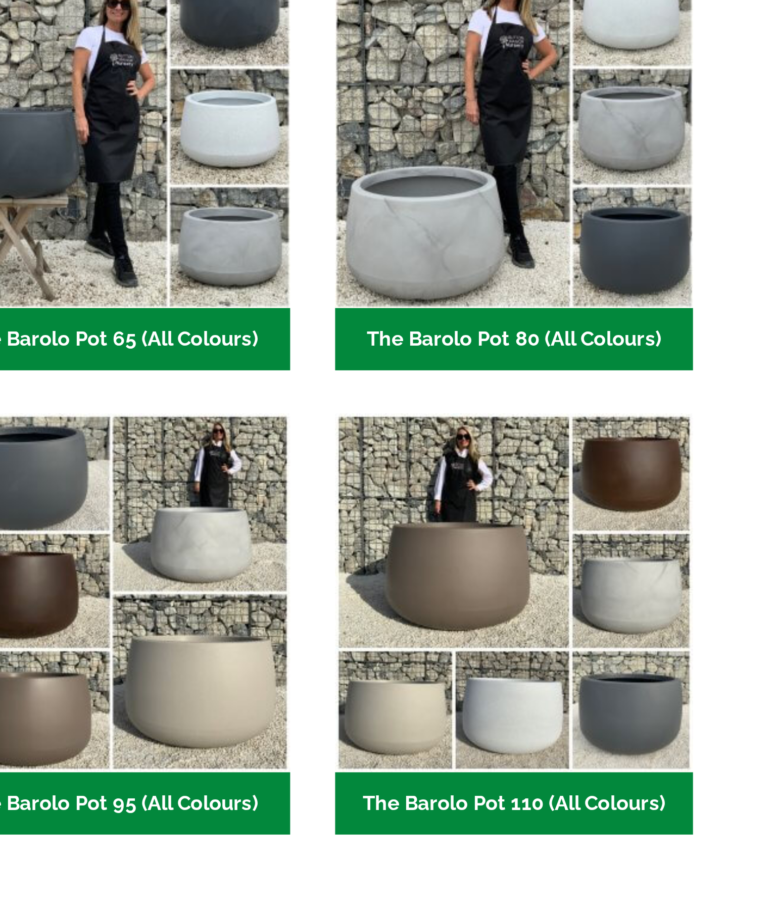
scroll to position [11, 0]
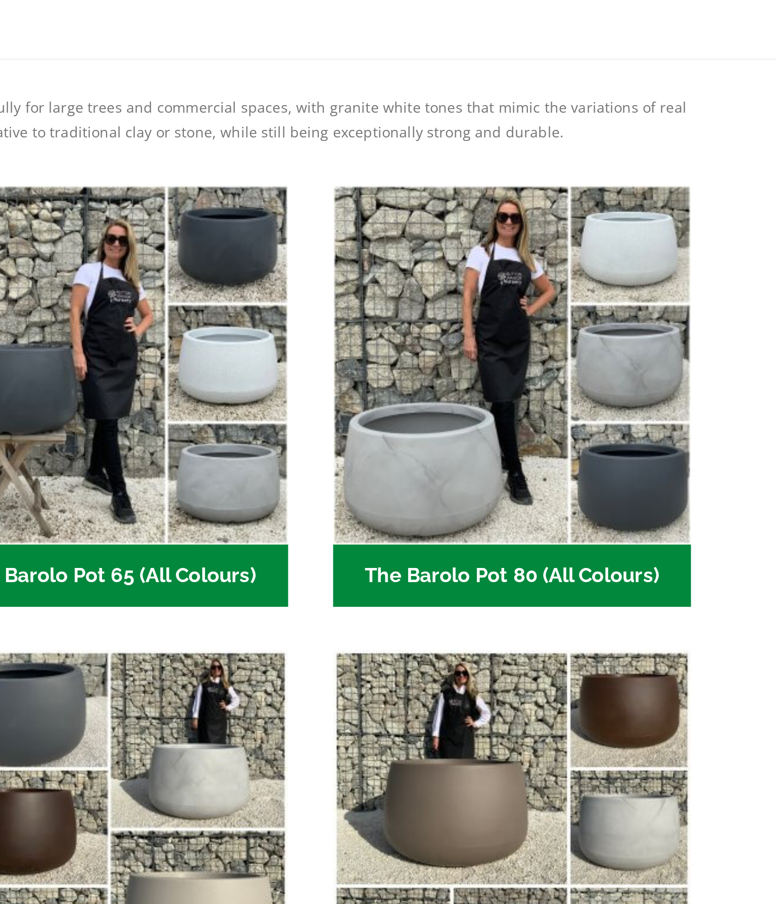
click at [498, 354] on img "Visit product category The Barolo Pot 80 (All Colours)" at bounding box center [586, 442] width 177 height 177
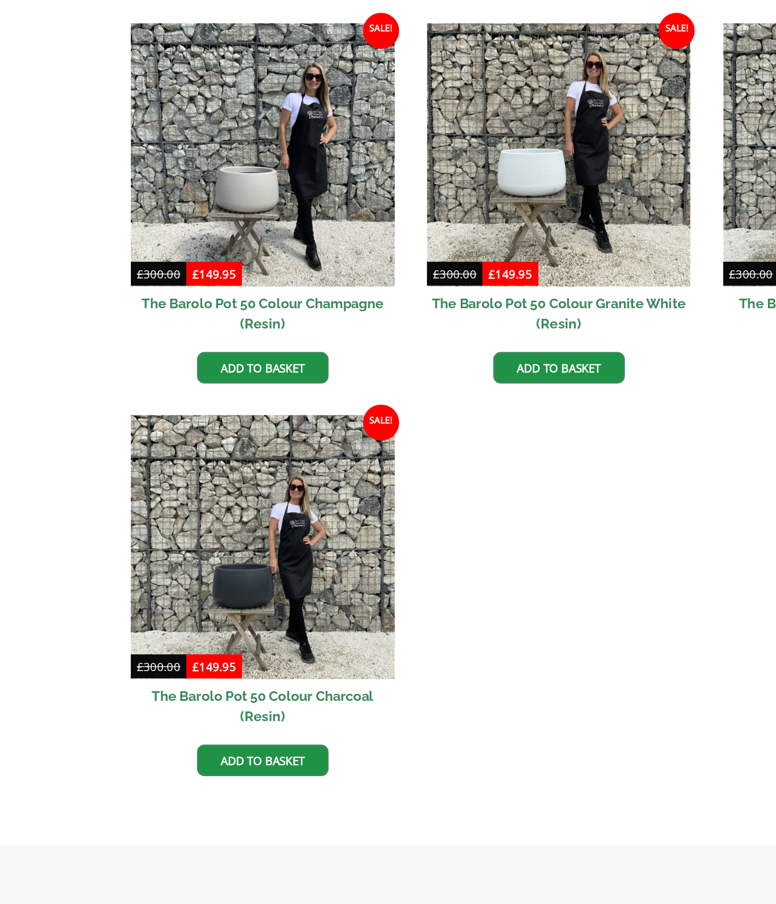
scroll to position [355, 0]
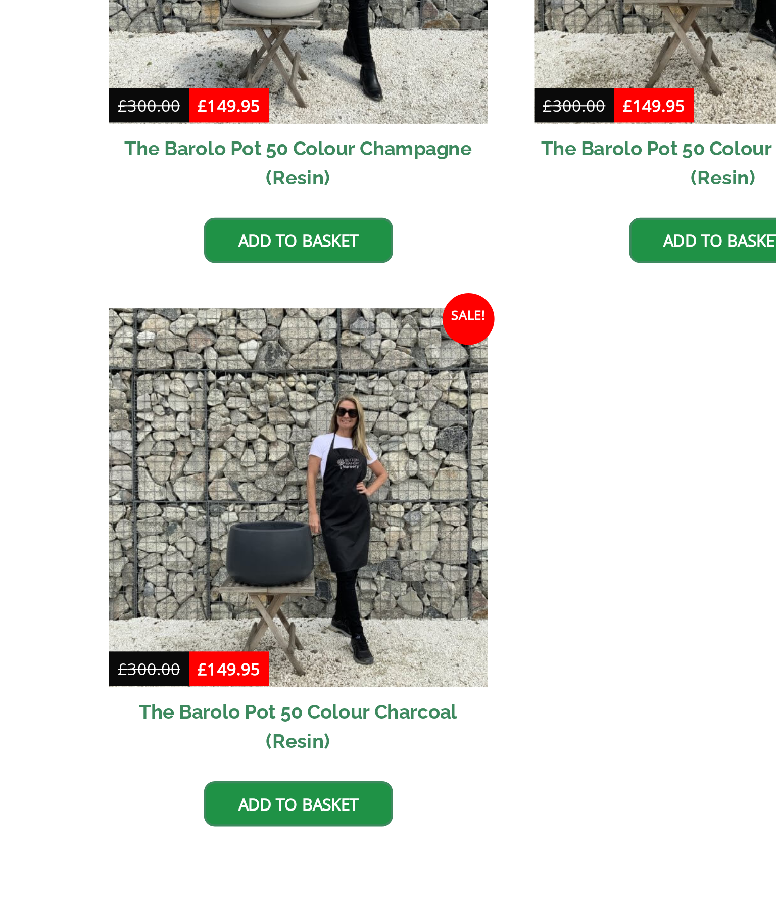
click at [147, 516] on img at bounding box center [188, 604] width 177 height 177
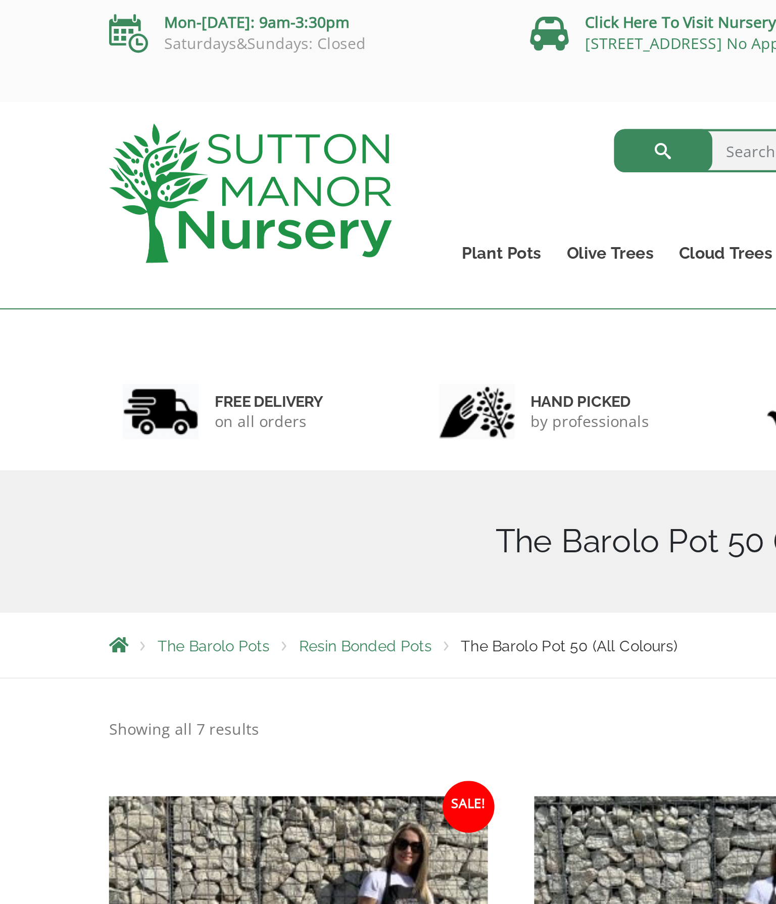
scroll to position [0, 0]
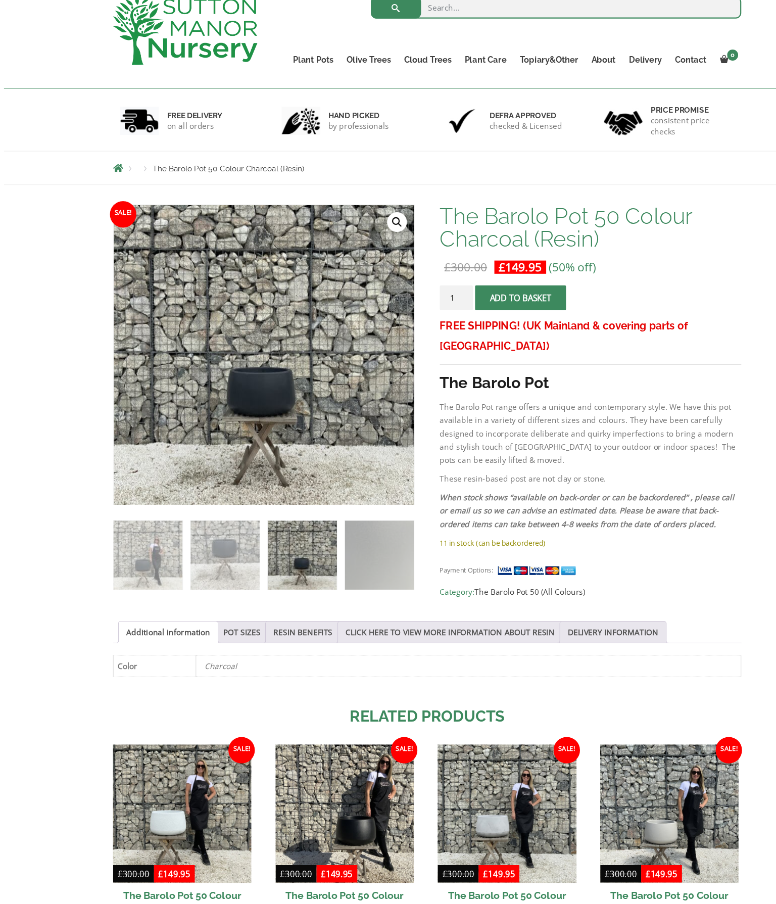
scroll to position [31, 0]
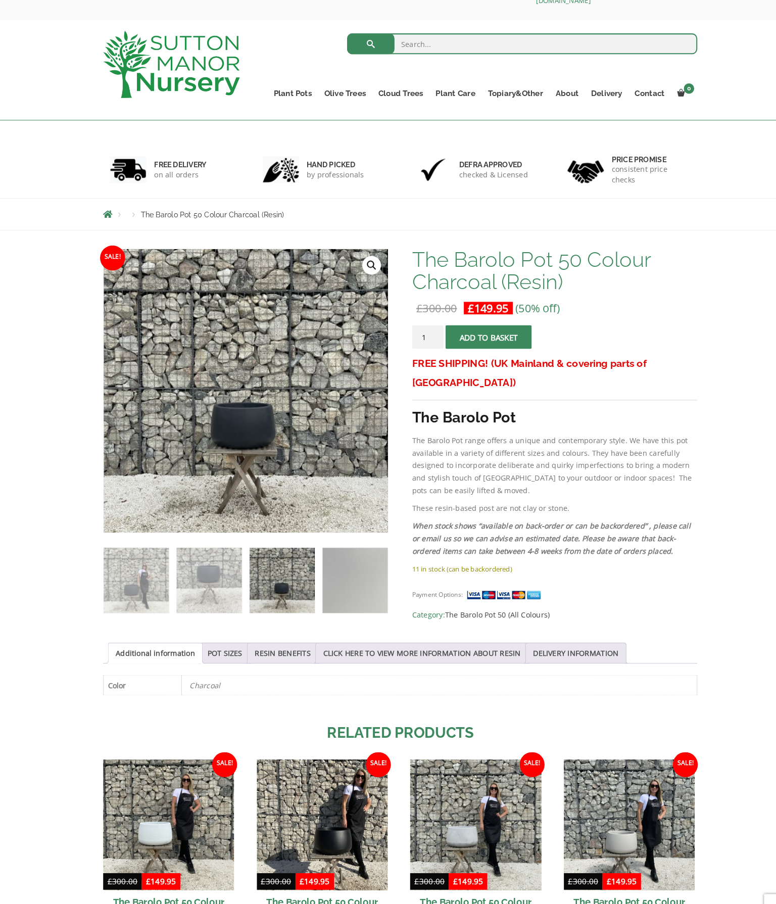
click at [363, 266] on link "🔍" at bounding box center [360, 257] width 18 height 18
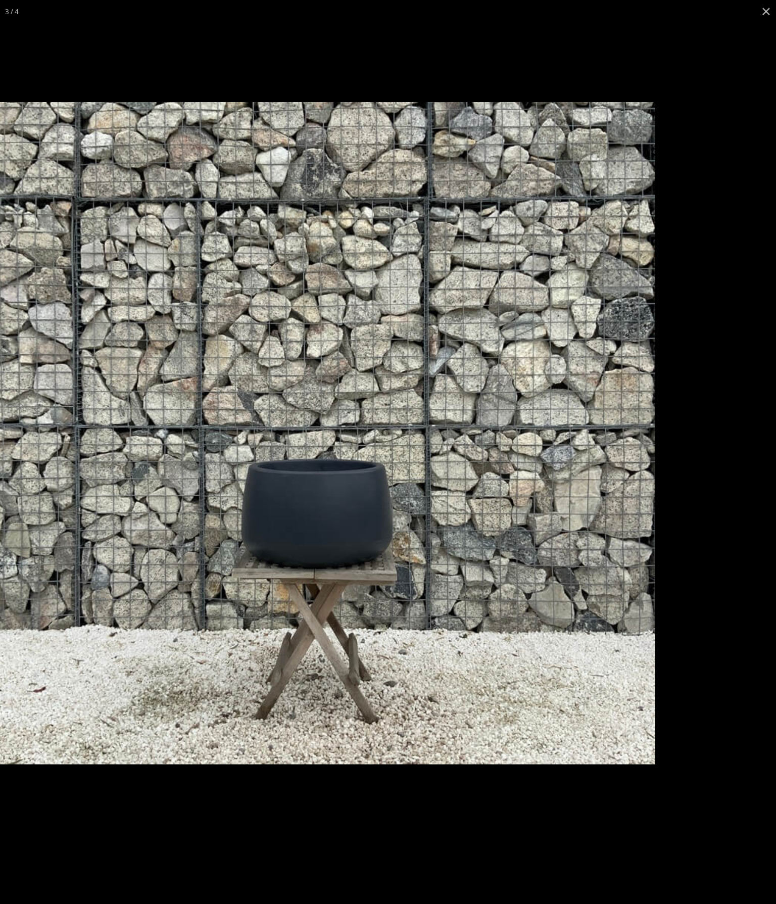
click at [538, 612] on img at bounding box center [314, 420] width 642 height 642
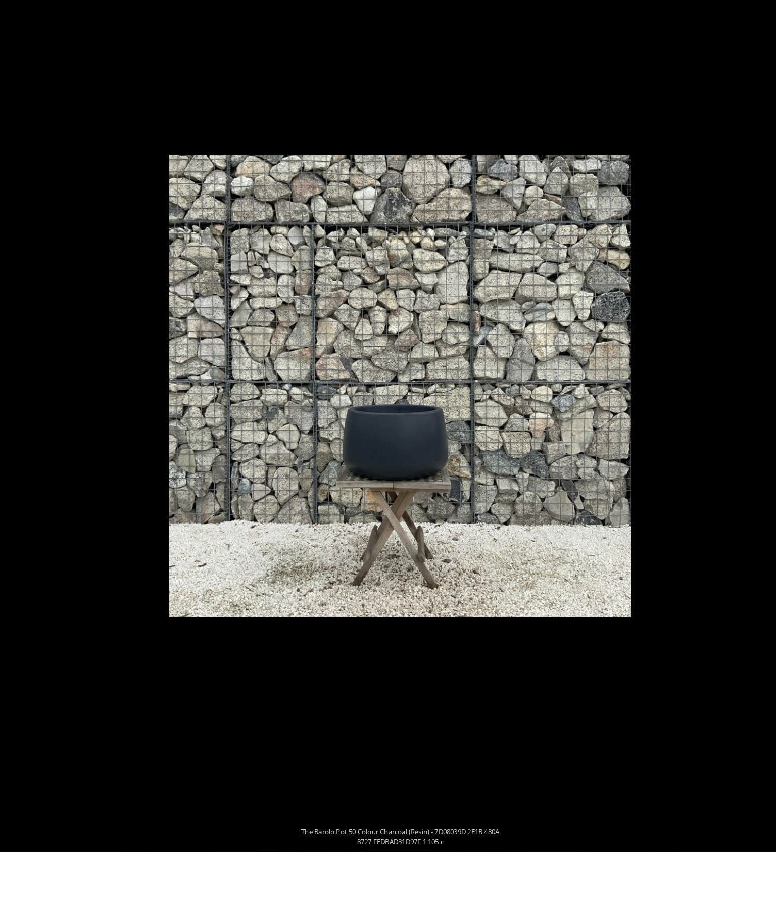
scroll to position [91, 0]
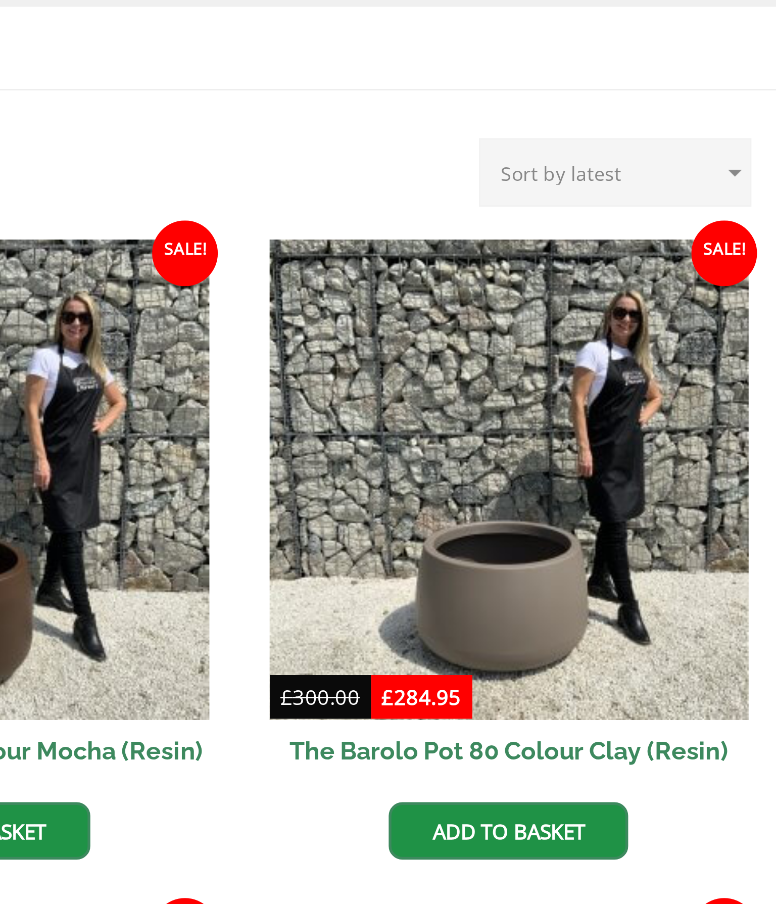
click at [540, 521] on bdi "£ 284.95" at bounding box center [554, 526] width 29 height 10
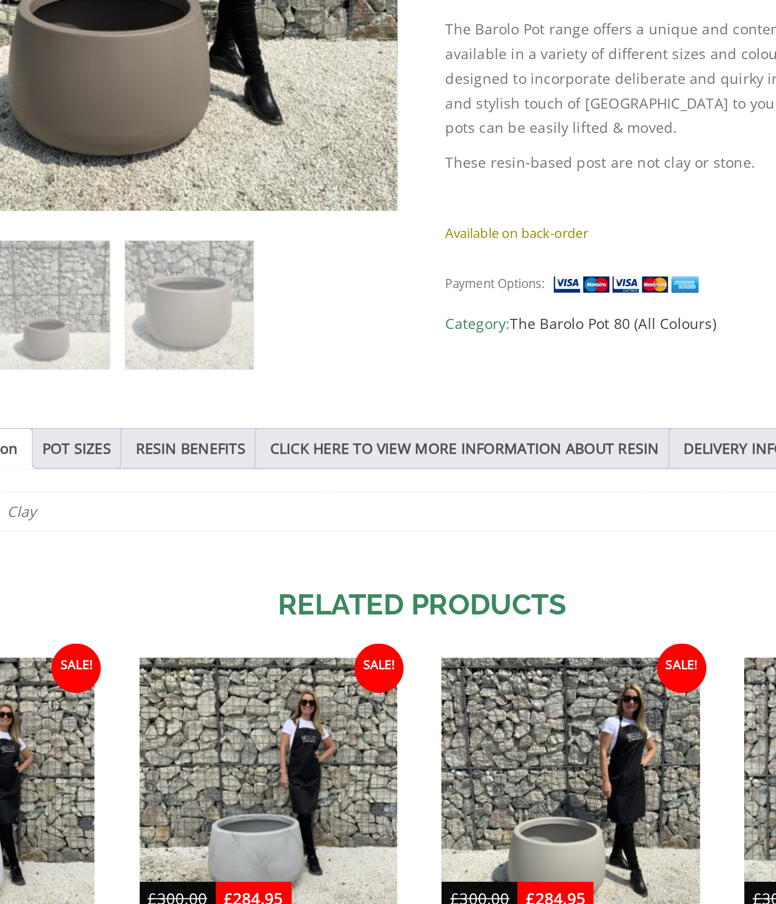
scroll to position [14, 0]
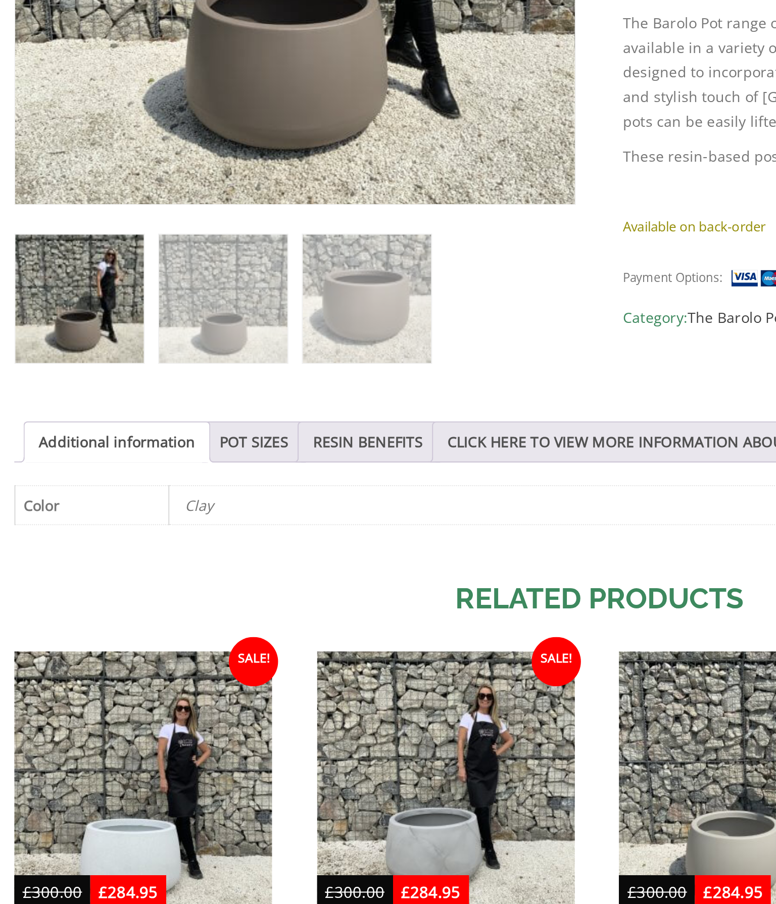
click at [201, 623] on link "POT SIZES" at bounding box center [218, 632] width 34 height 19
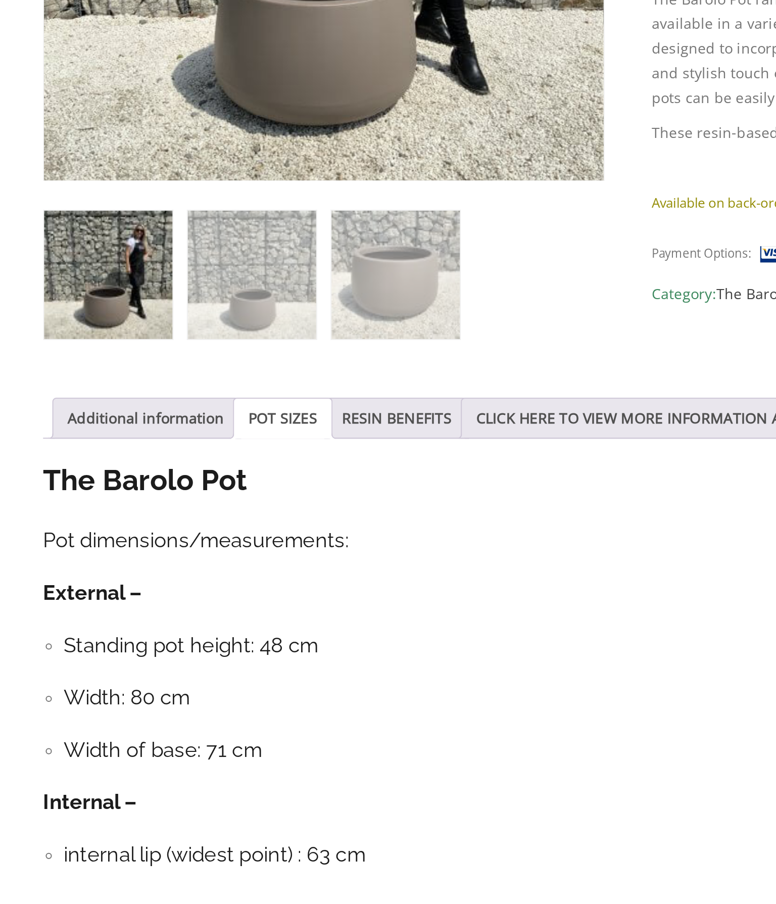
scroll to position [26, 0]
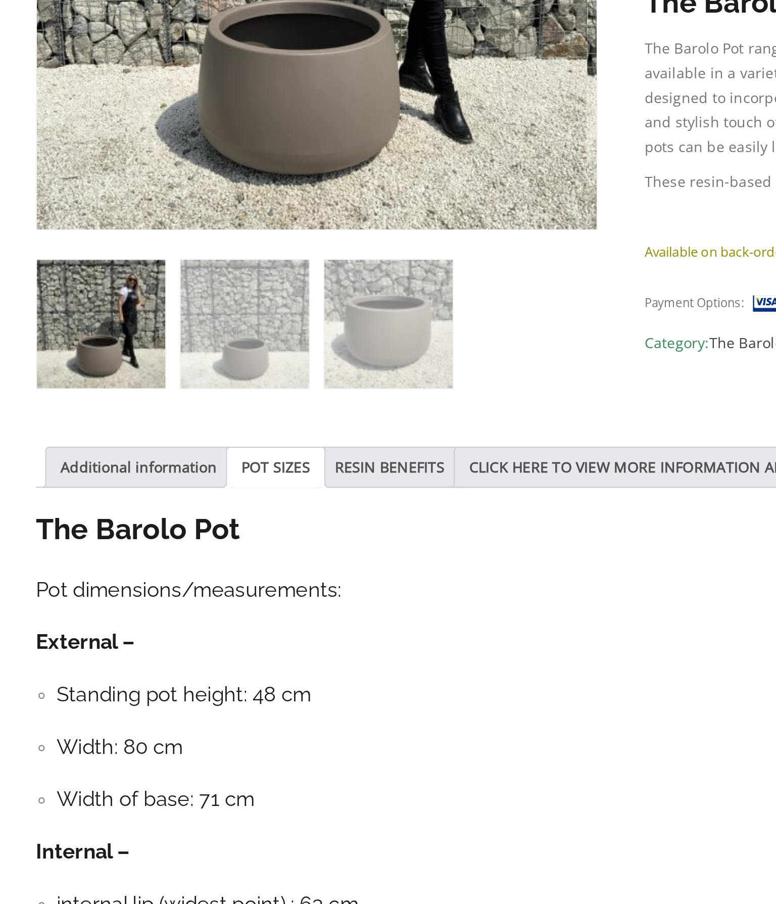
click at [278, 611] on link "RESIN BENEFITS" at bounding box center [274, 620] width 54 height 19
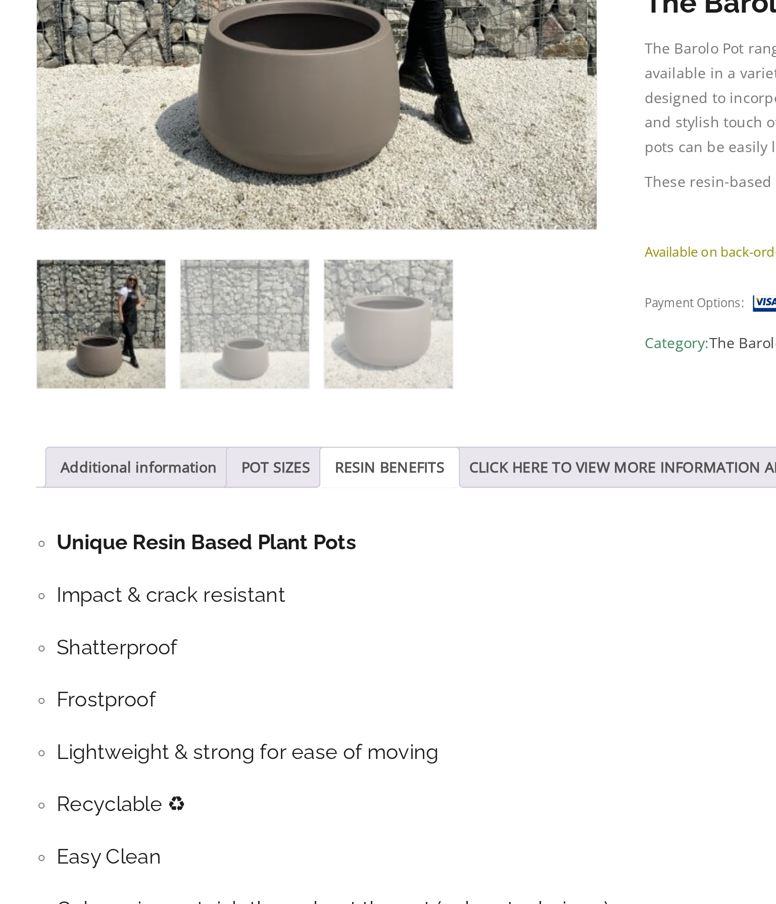
click at [201, 611] on link "POT SIZES" at bounding box center [218, 620] width 34 height 19
